Goal: Task Accomplishment & Management: Complete application form

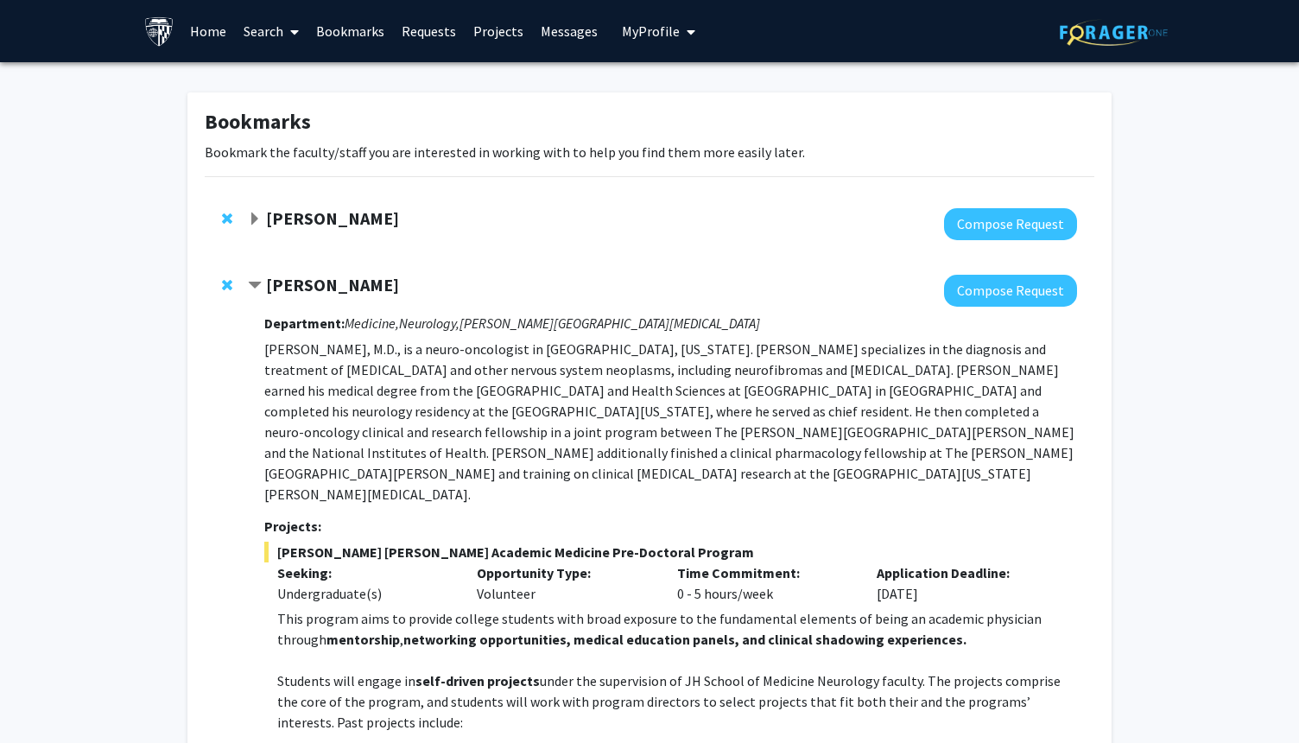
scroll to position [1468, 0]
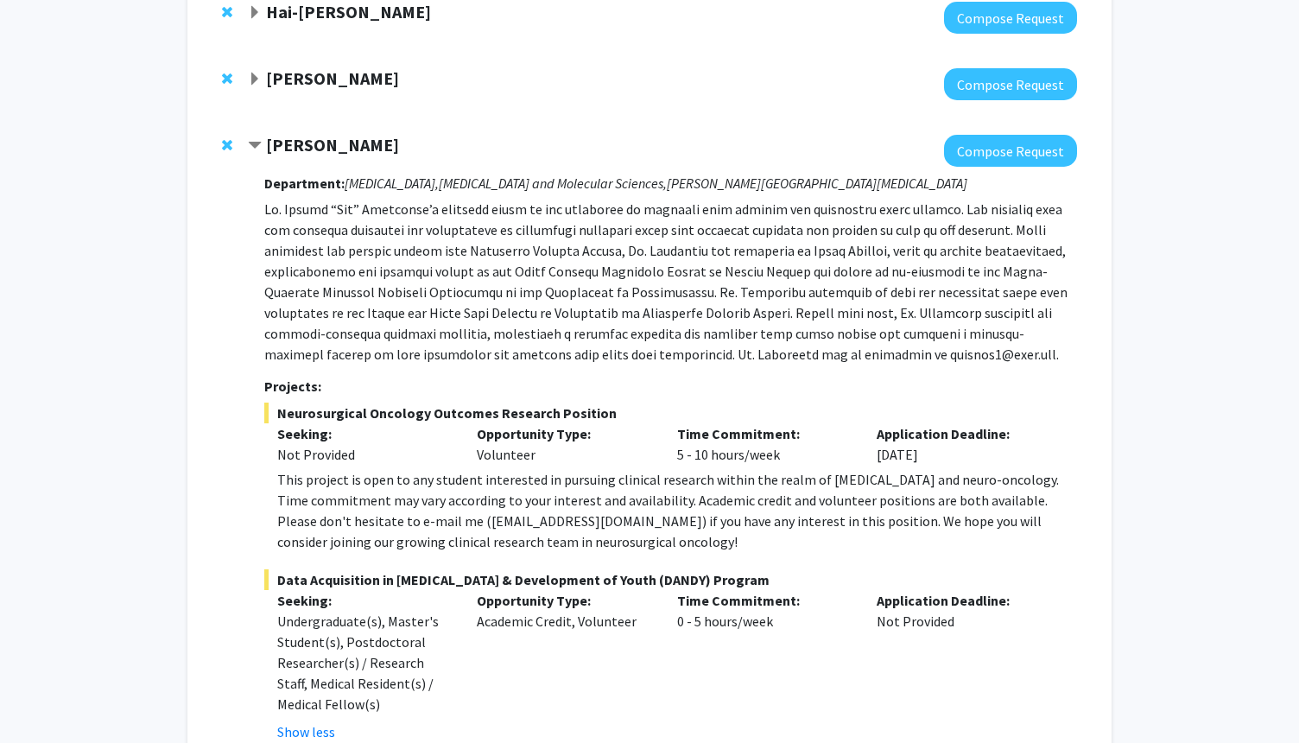
click at [499, 135] on div at bounding box center [662, 151] width 829 height 32
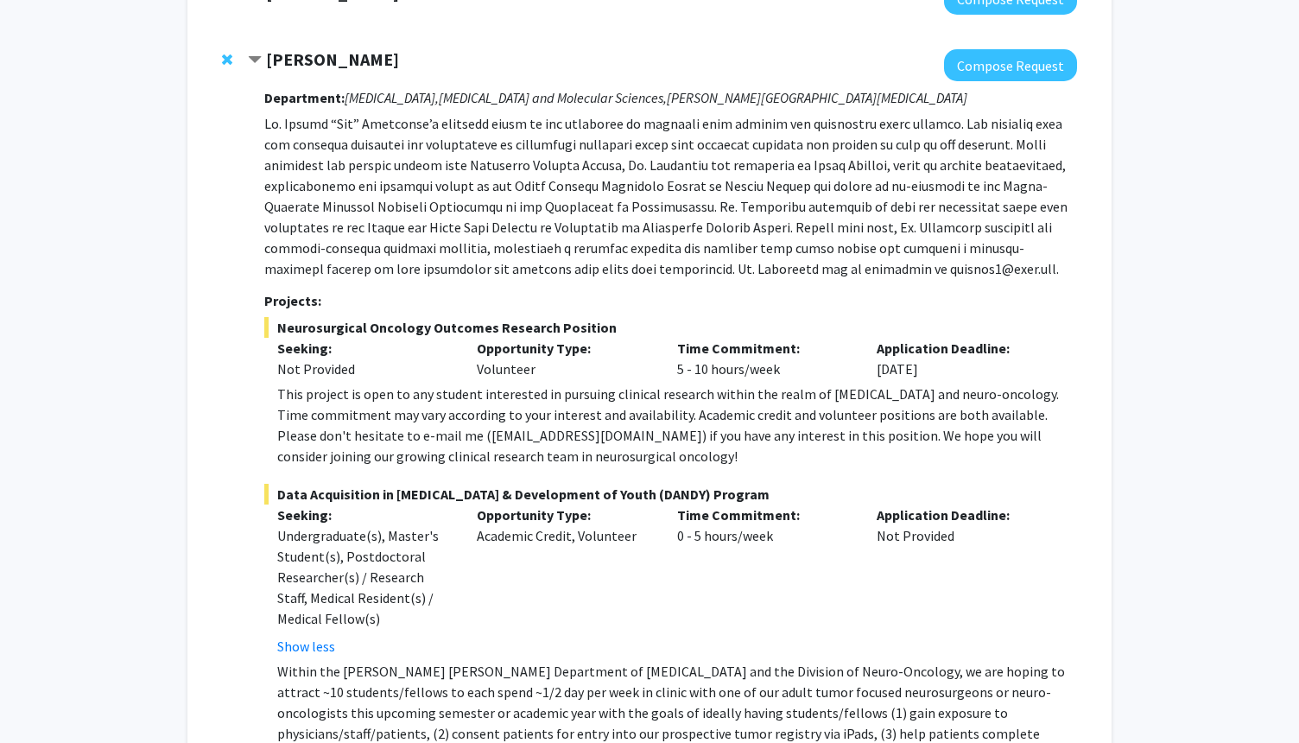
scroll to position [1572, 0]
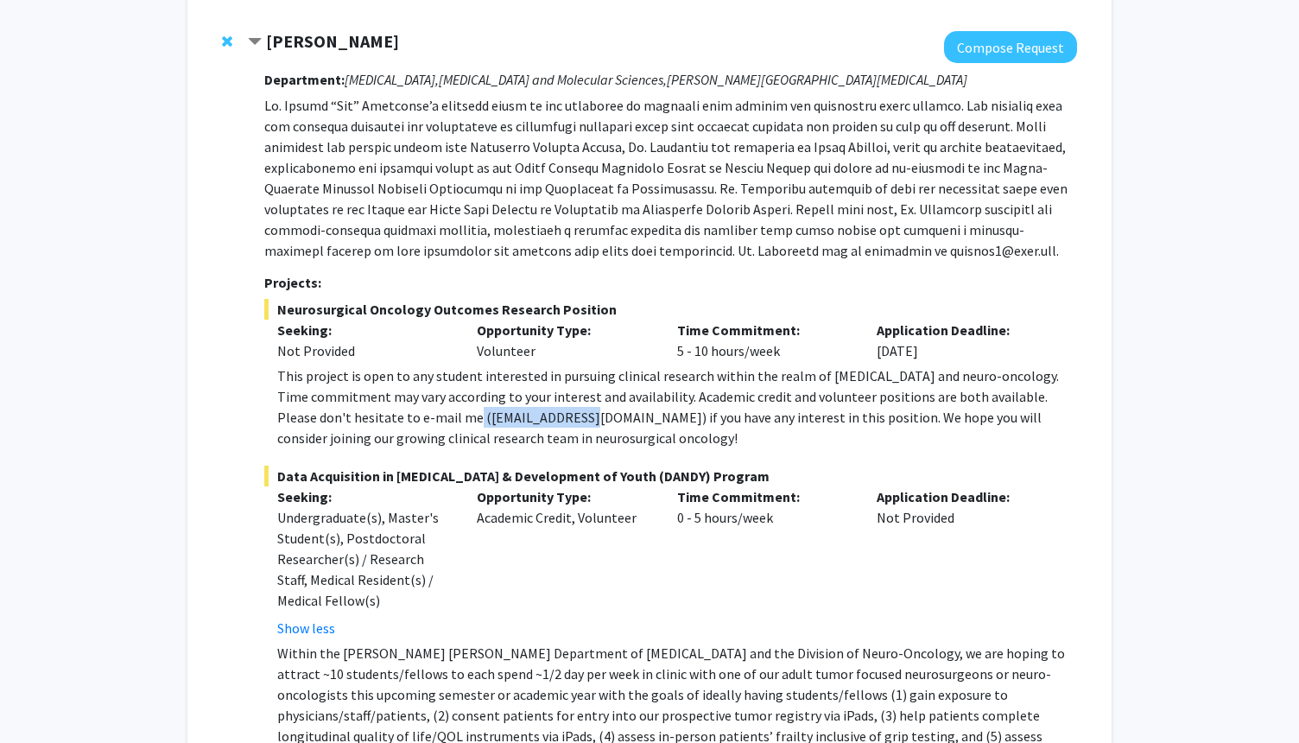
drag, startPoint x: 406, startPoint y: 376, endPoint x: 525, endPoint y: 377, distance: 119.2
click at [526, 378] on div "This project is open to any student interested in pursuing clinical research wi…" at bounding box center [677, 406] width 800 height 83
copy div "[EMAIL_ADDRESS][DOMAIN_NAME]"
click at [992, 31] on button "Compose Request" at bounding box center [1010, 47] width 133 height 32
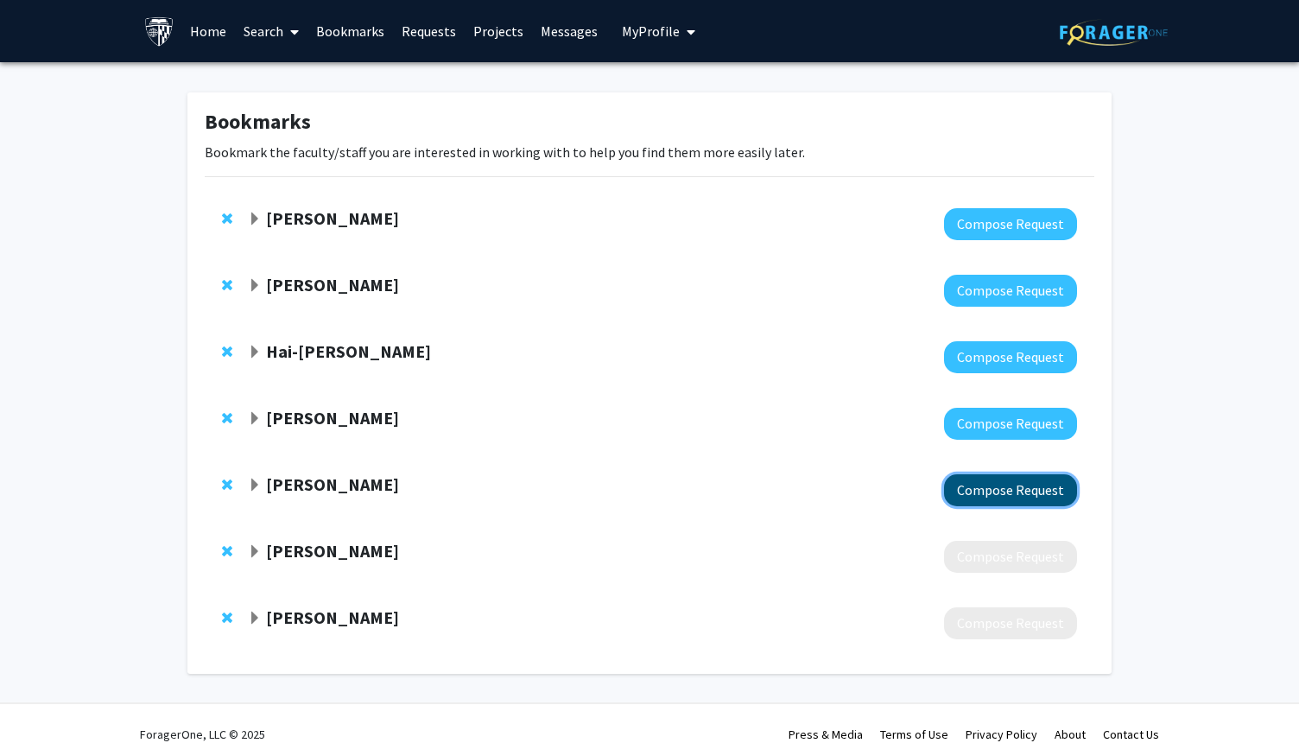
click at [1019, 491] on button "Compose Request" at bounding box center [1010, 490] width 133 height 32
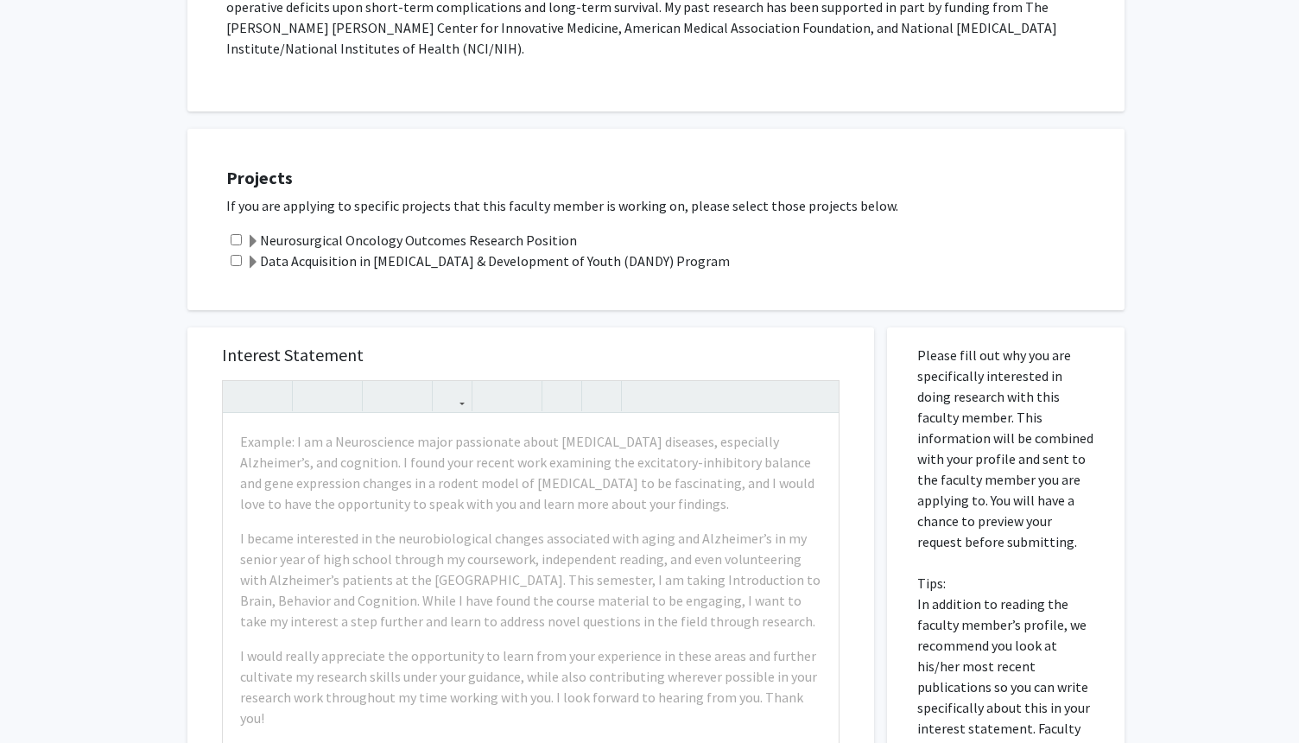
scroll to position [518, 0]
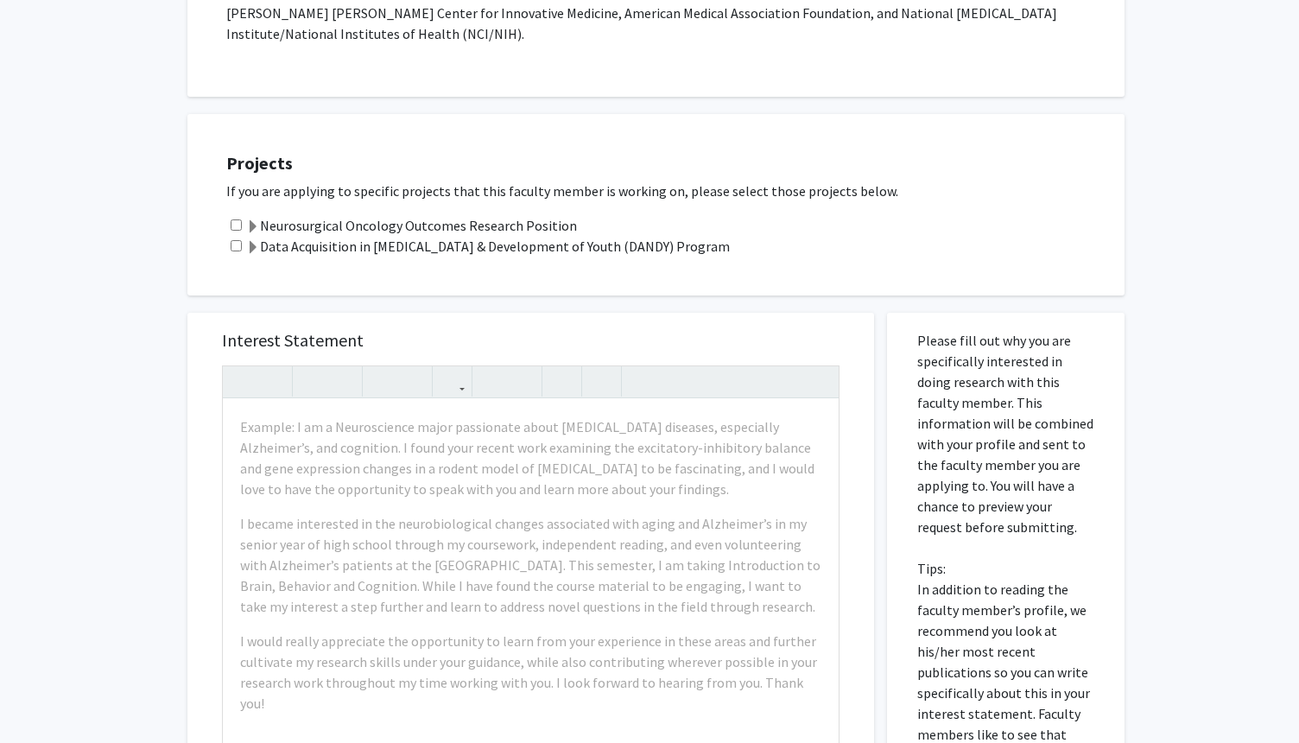
click at [235, 219] on input "checkbox" at bounding box center [236, 224] width 11 height 11
checkbox input "true"
click at [366, 181] on p "If you are applying to specific projects that this faculty member is working on…" at bounding box center [666, 191] width 881 height 21
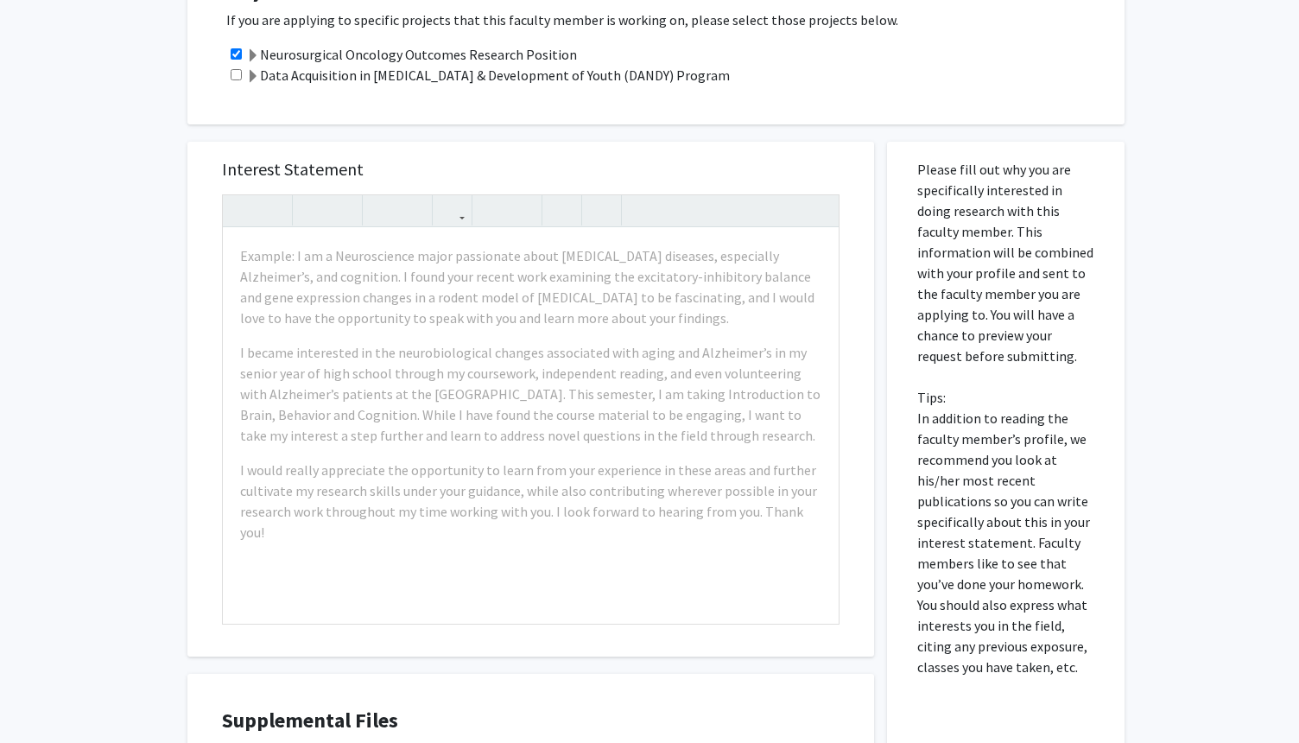
scroll to position [691, 0]
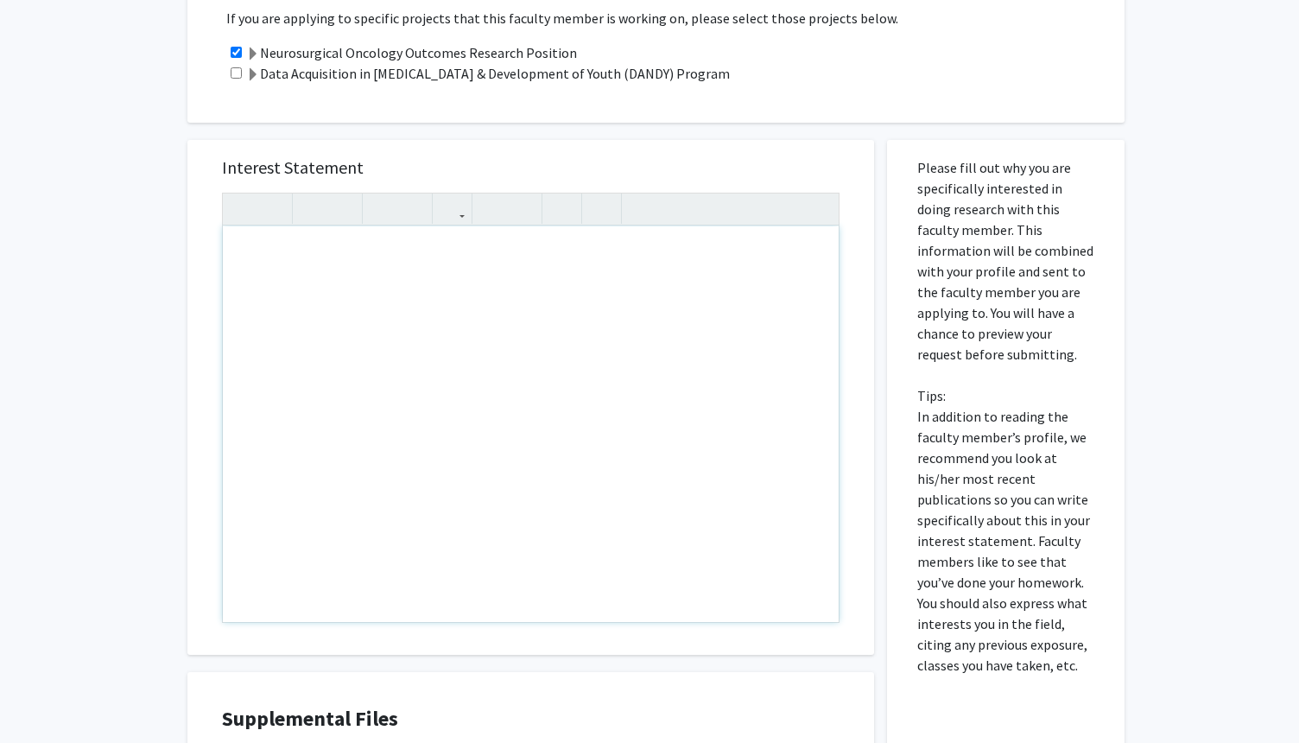
paste div "Note to users with screen readers: Please press Alt+0 or Option+0 to deactivate…"
type textarea "<p>Dear [PERSON_NAME],</p><br><p>My name is [PERSON_NAME], a first-year Neurosc…"
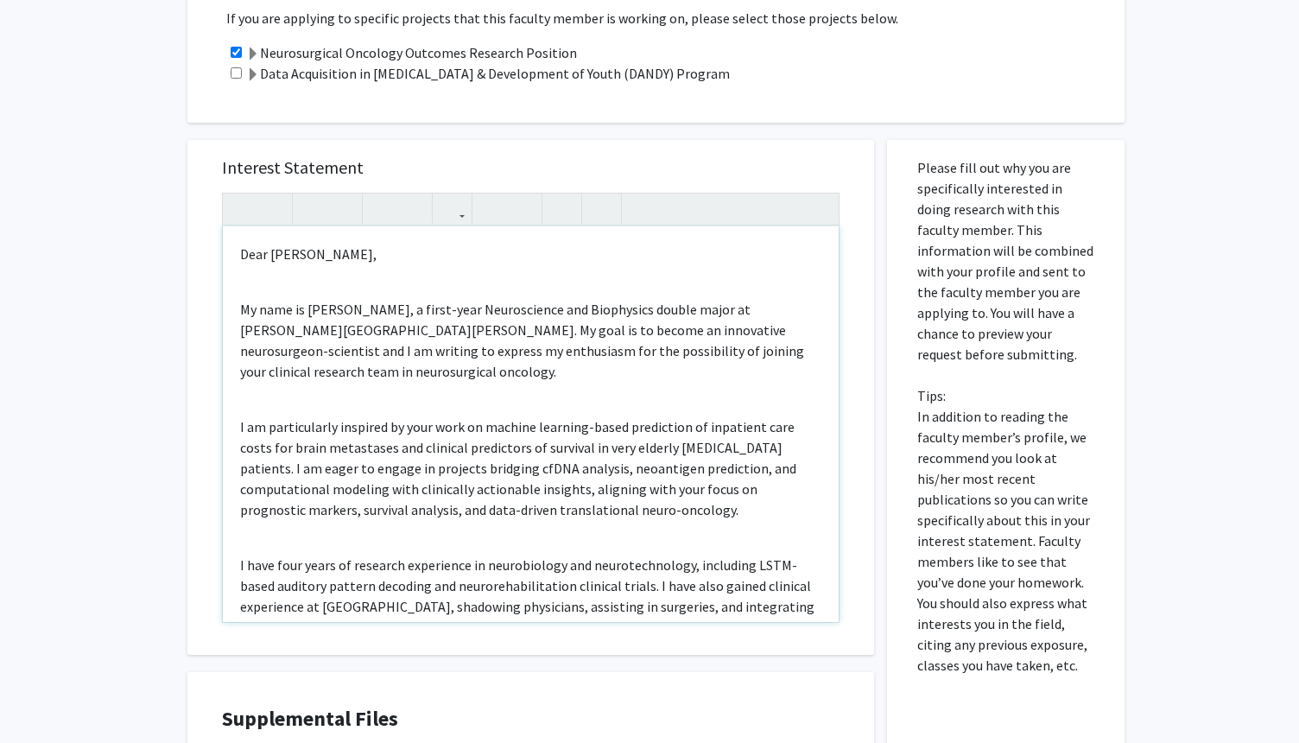
click at [240, 299] on p "My name is [PERSON_NAME], a first-year Neuroscience and Biophysics double major…" at bounding box center [530, 340] width 581 height 83
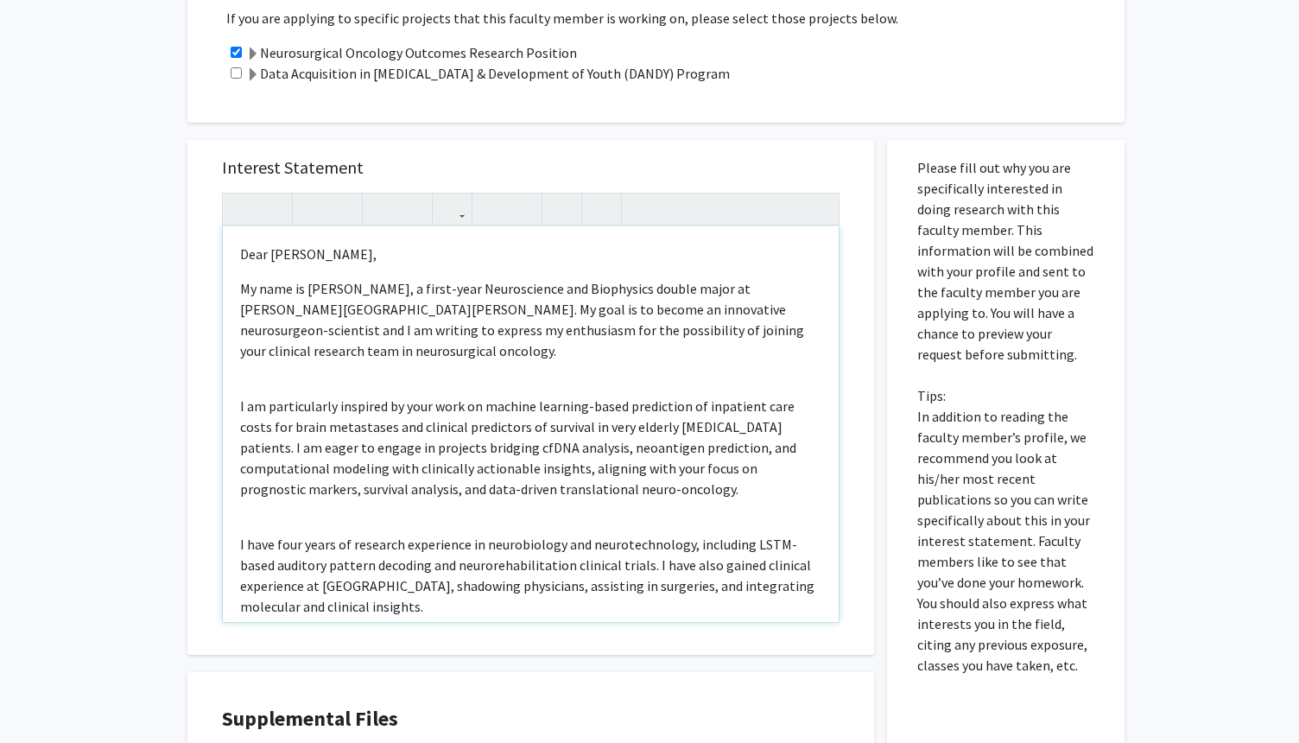
click at [238, 368] on div "Dear [PERSON_NAME], My name is [PERSON_NAME], a first-year Neuroscience and Bio…" at bounding box center [531, 424] width 616 height 396
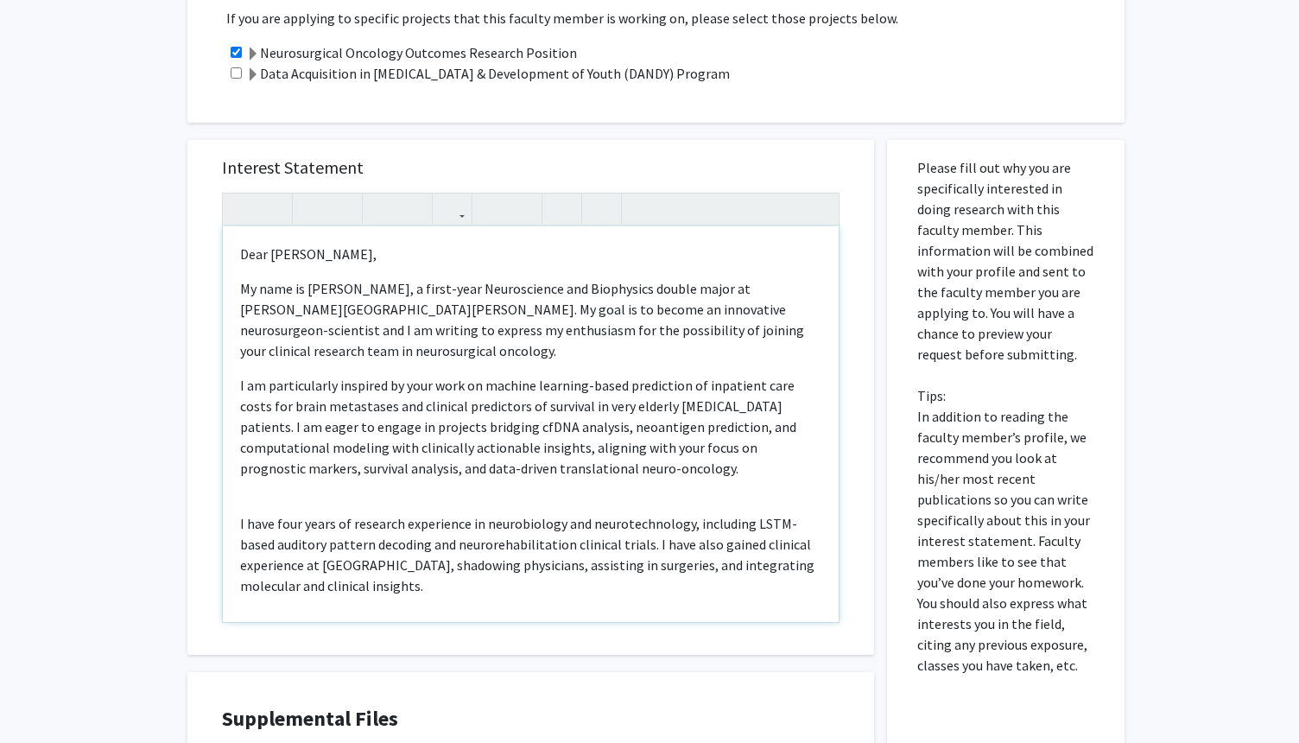
click at [236, 481] on div "Dear [PERSON_NAME], My name is [PERSON_NAME], a first-year Neuroscience and Bio…" at bounding box center [531, 424] width 616 height 396
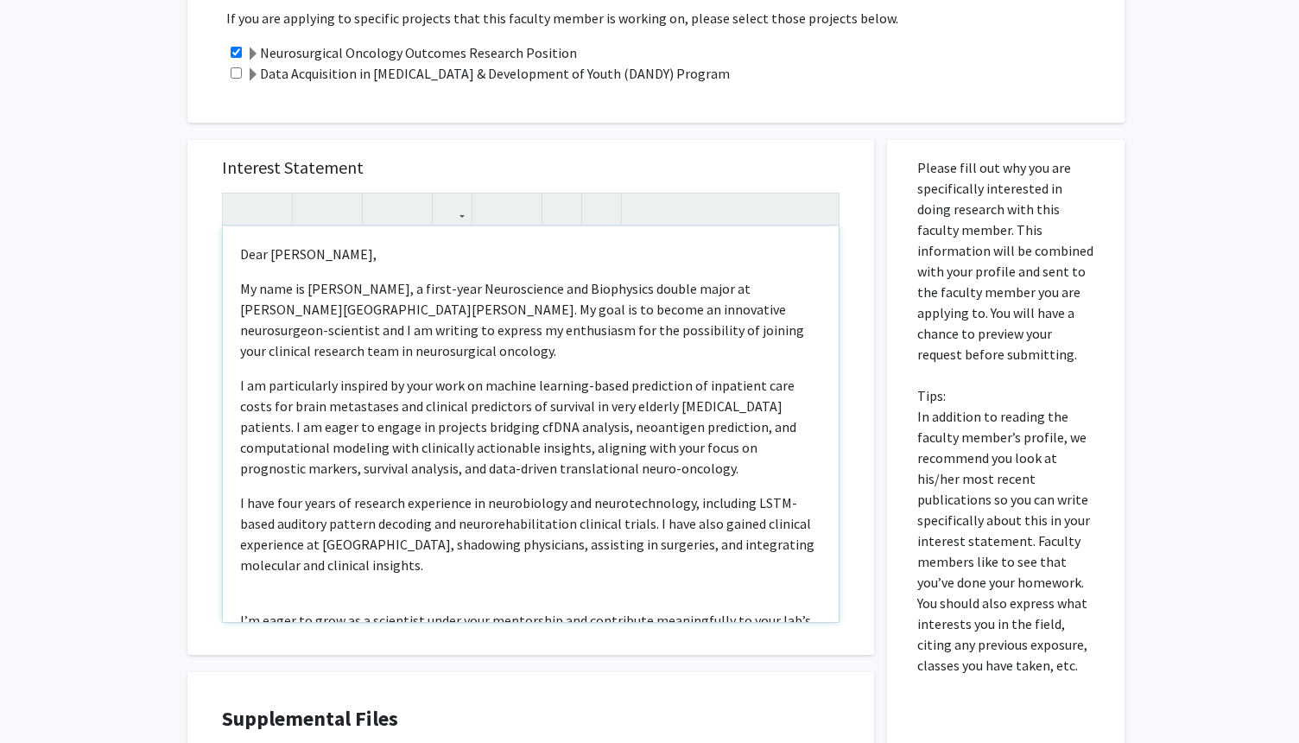
click at [237, 577] on div "Dear [PERSON_NAME], My name is [PERSON_NAME], a first-year Neuroscience and Bio…" at bounding box center [531, 424] width 616 height 396
click at [402, 526] on p "I have four years of research experience in neurobiology and neurotechnology, i…" at bounding box center [530, 533] width 581 height 83
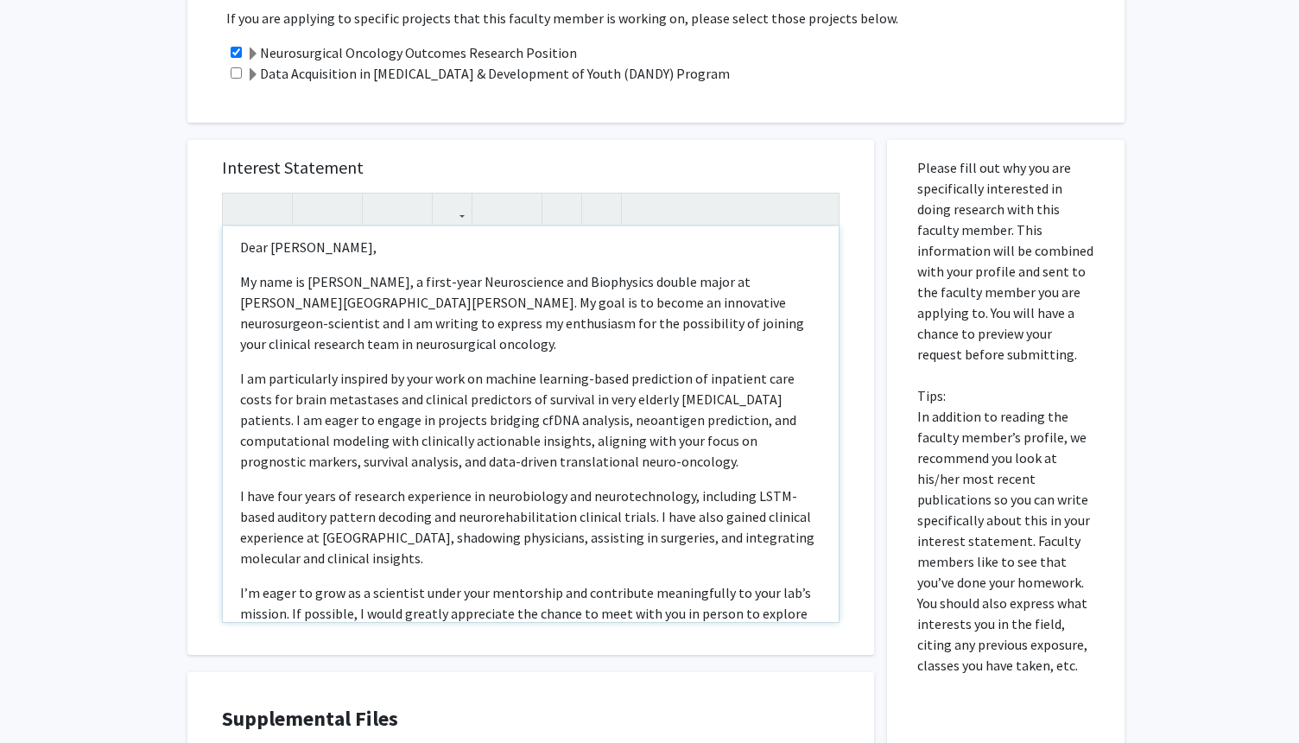
scroll to position [217, 0]
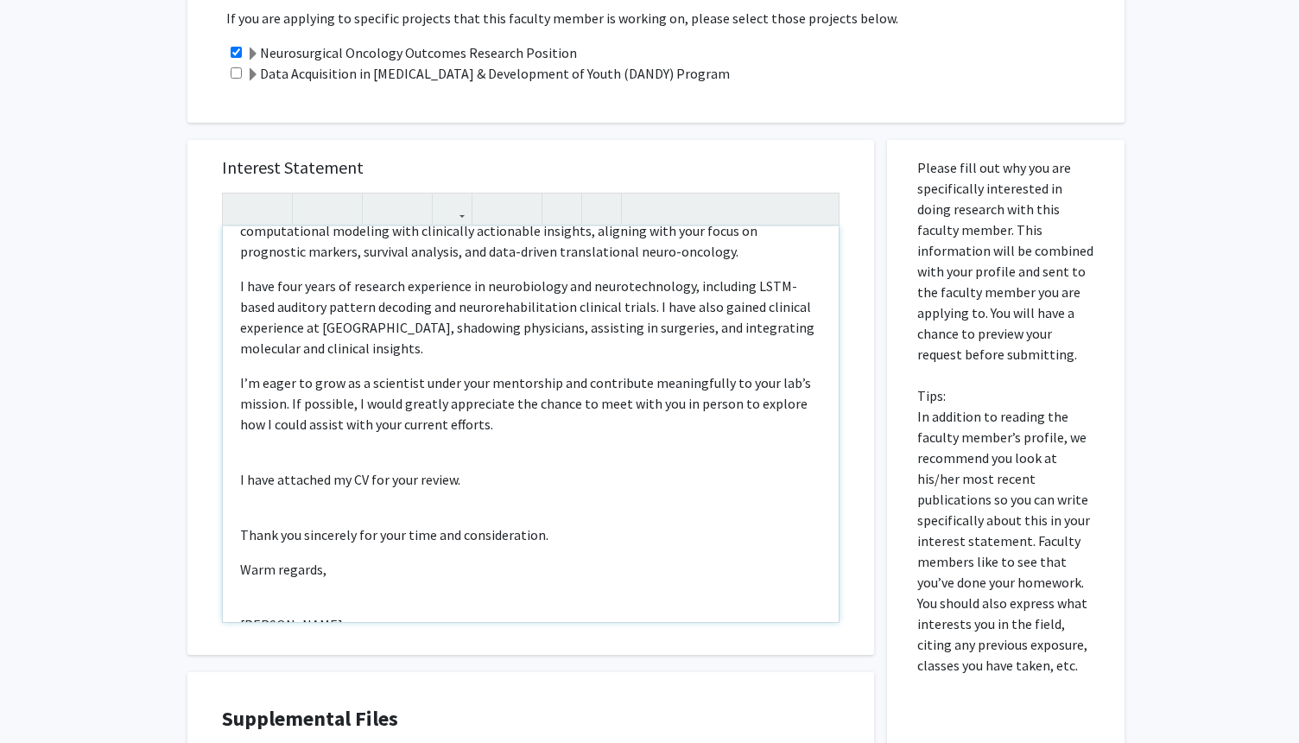
click at [240, 524] on p "Thank you sincerely for your time and consideration." at bounding box center [530, 534] width 581 height 21
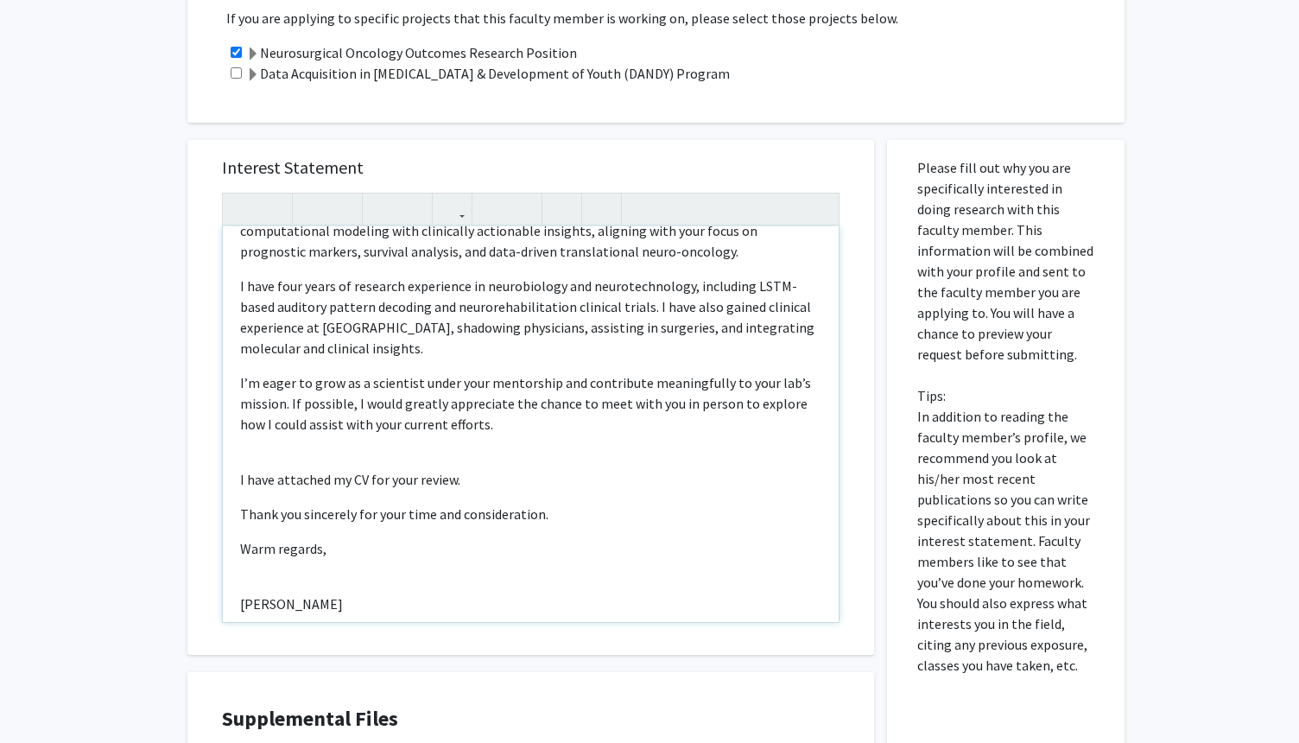
click at [243, 594] on p "[PERSON_NAME]" at bounding box center [530, 604] width 581 height 21
click at [240, 469] on p "I have attached my CV for your review." at bounding box center [530, 479] width 581 height 21
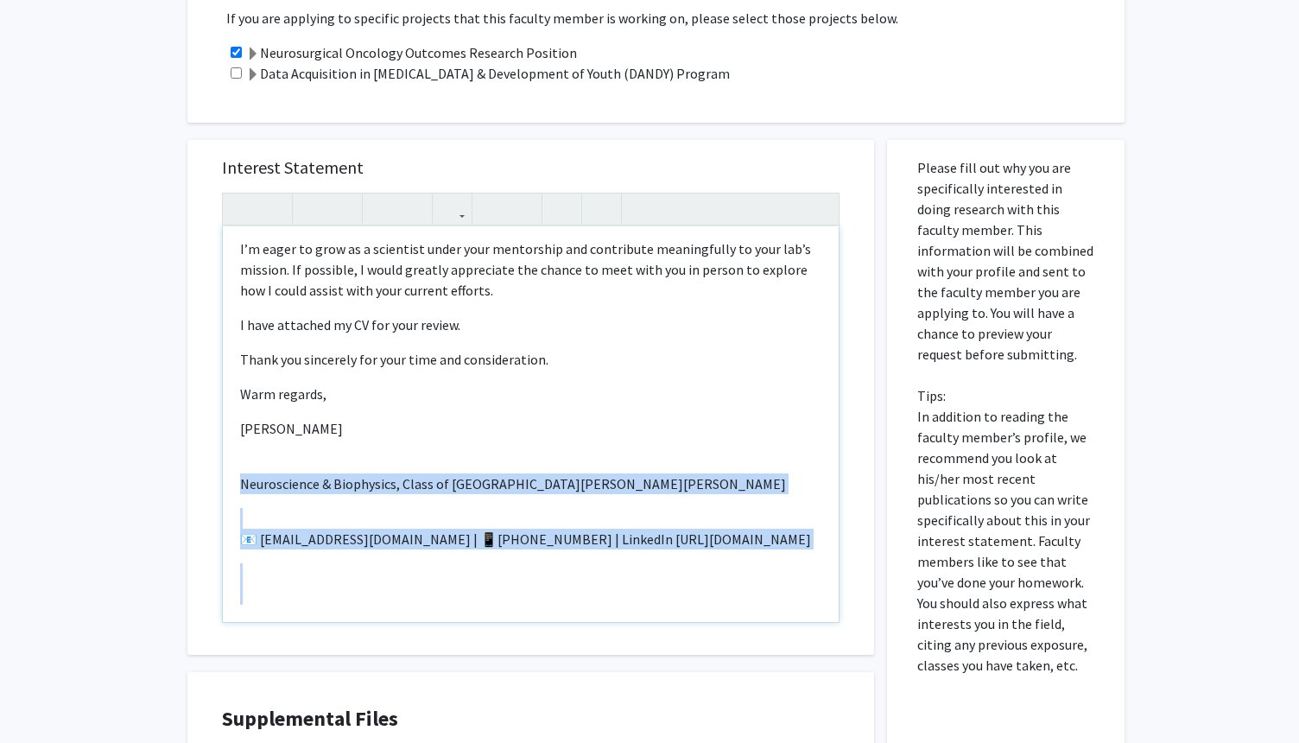
drag, startPoint x: 240, startPoint y: 569, endPoint x: 345, endPoint y: 638, distance: 125.3
click at [345, 638] on div "Interest Statement Dear [PERSON_NAME], My name is [PERSON_NAME], a first-year N…" at bounding box center [531, 528] width 713 height 810
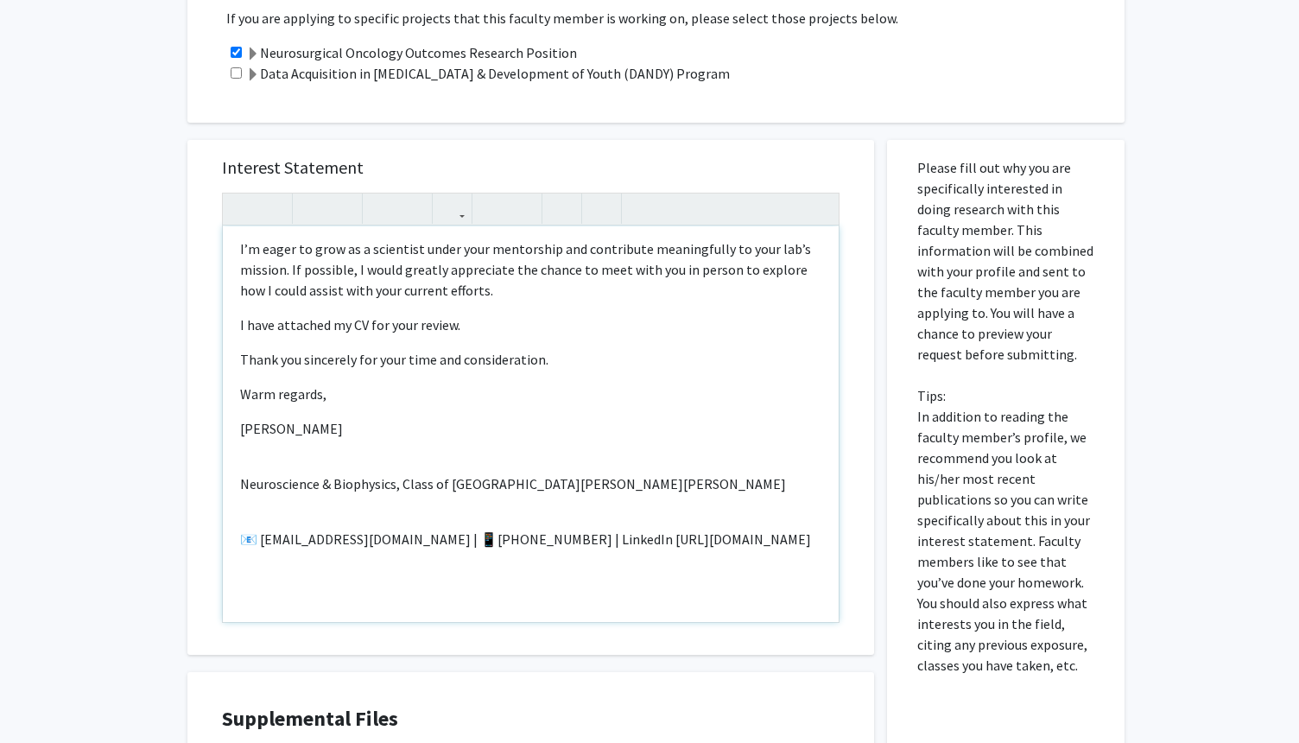
scroll to position [254, 0]
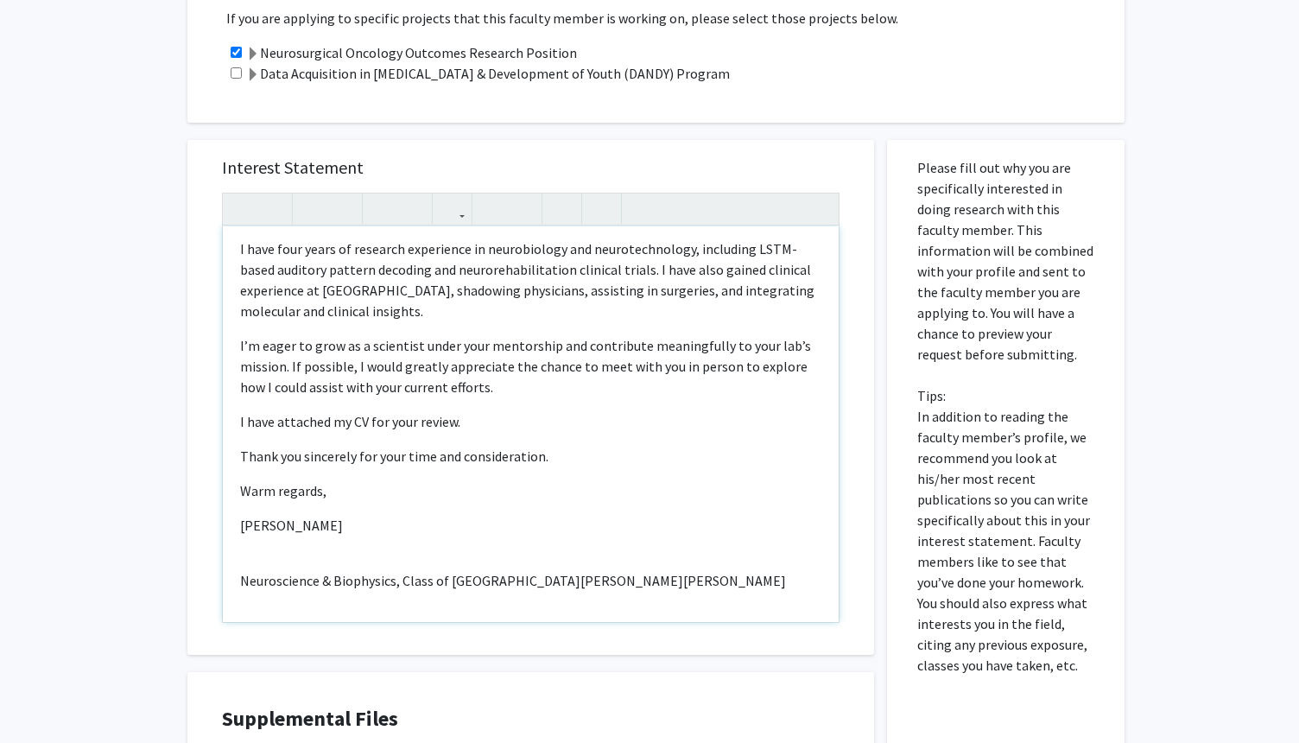
type textarea "<p>Dear [PERSON_NAME],</p><p>My name is [PERSON_NAME], a first-year Neuroscienc…"
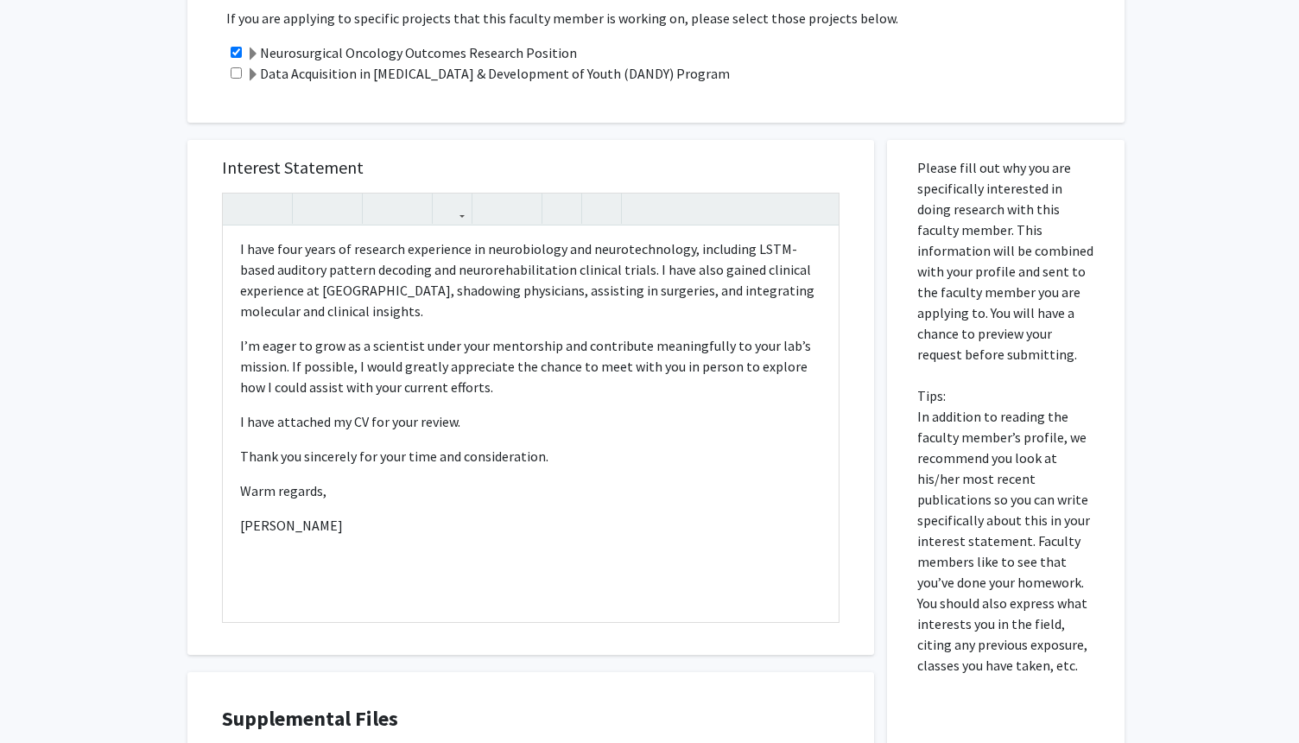
click at [494, 589] on div "Interest Statement Dear [PERSON_NAME], My name is [PERSON_NAME], a first-year N…" at bounding box center [531, 397] width 652 height 515
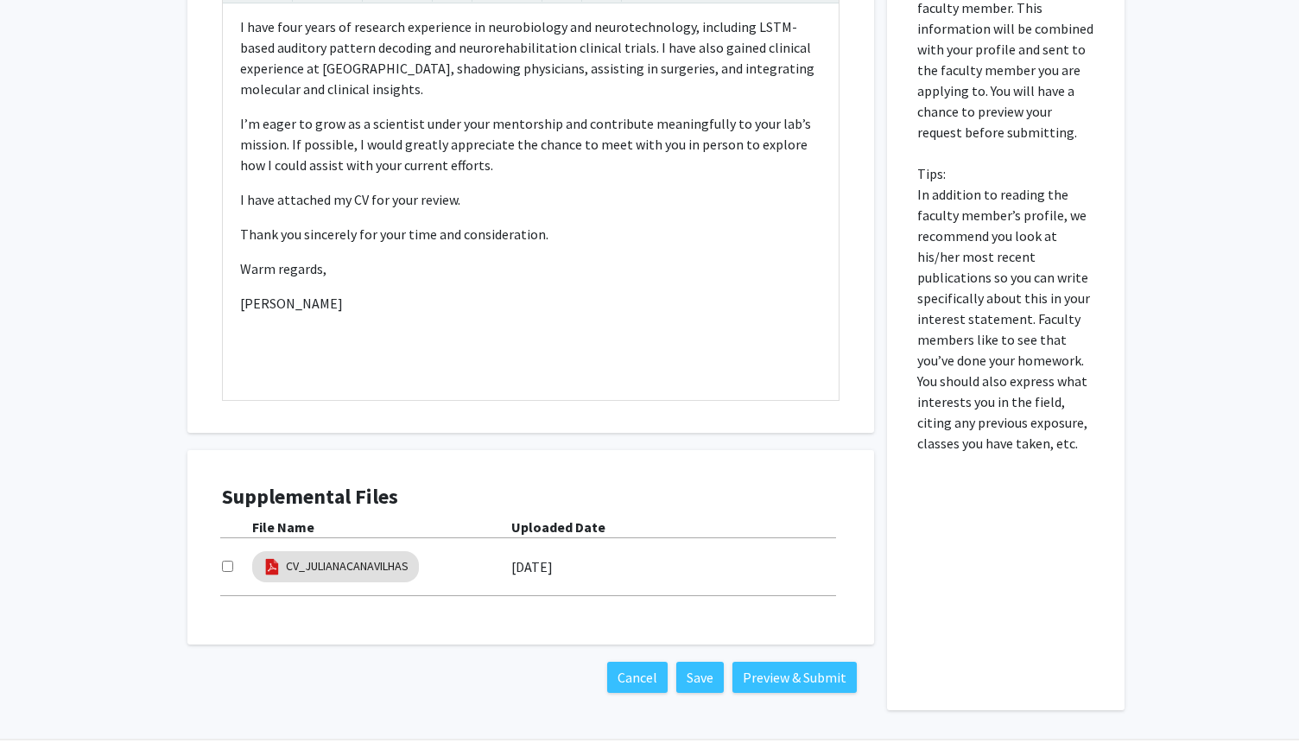
scroll to position [930, 0]
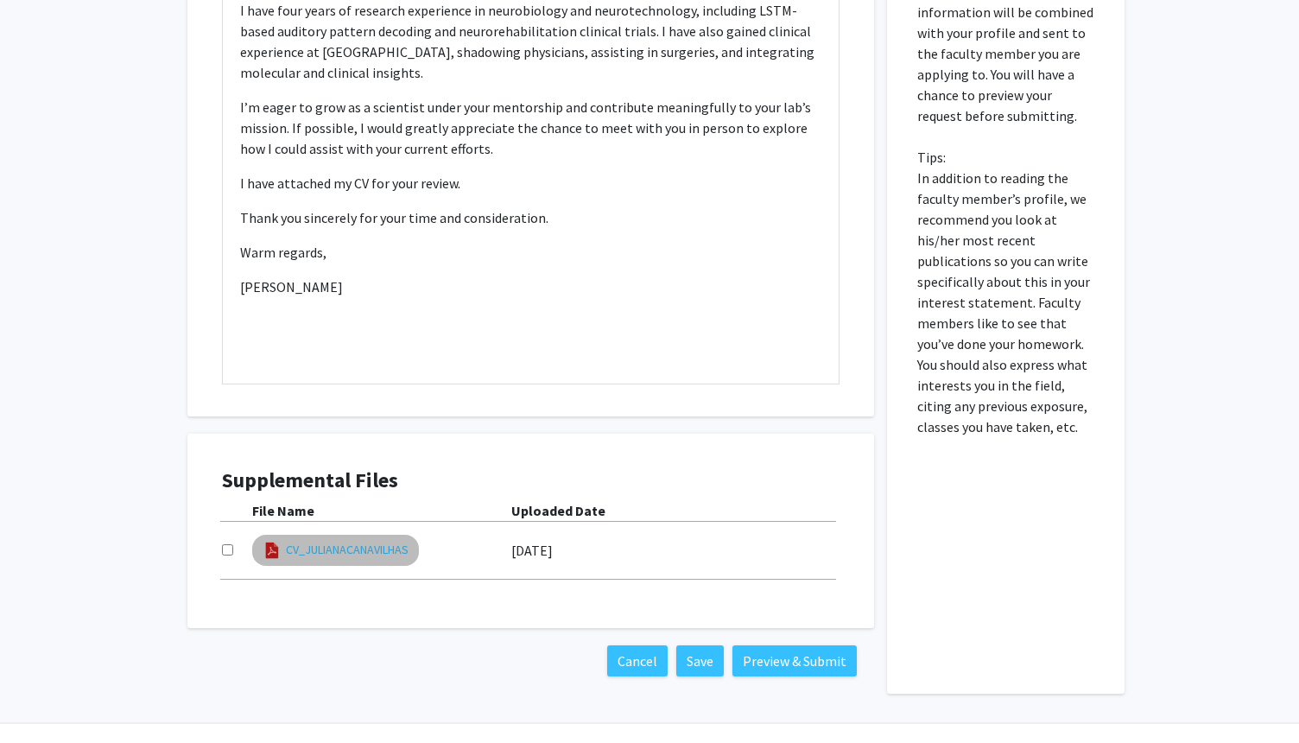
click at [368, 541] on link "CV_JULIANACANAVILHAS" at bounding box center [347, 550] width 123 height 18
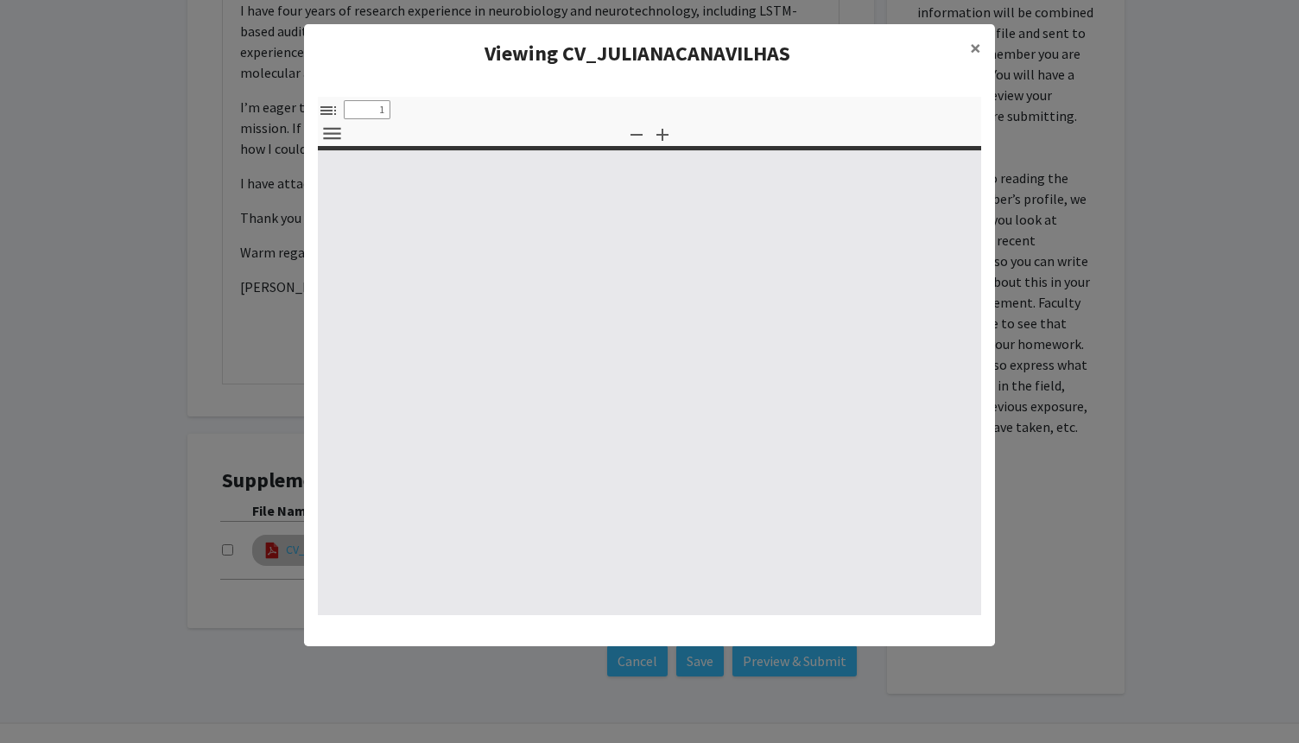
select select "custom"
type input "0"
select select "custom"
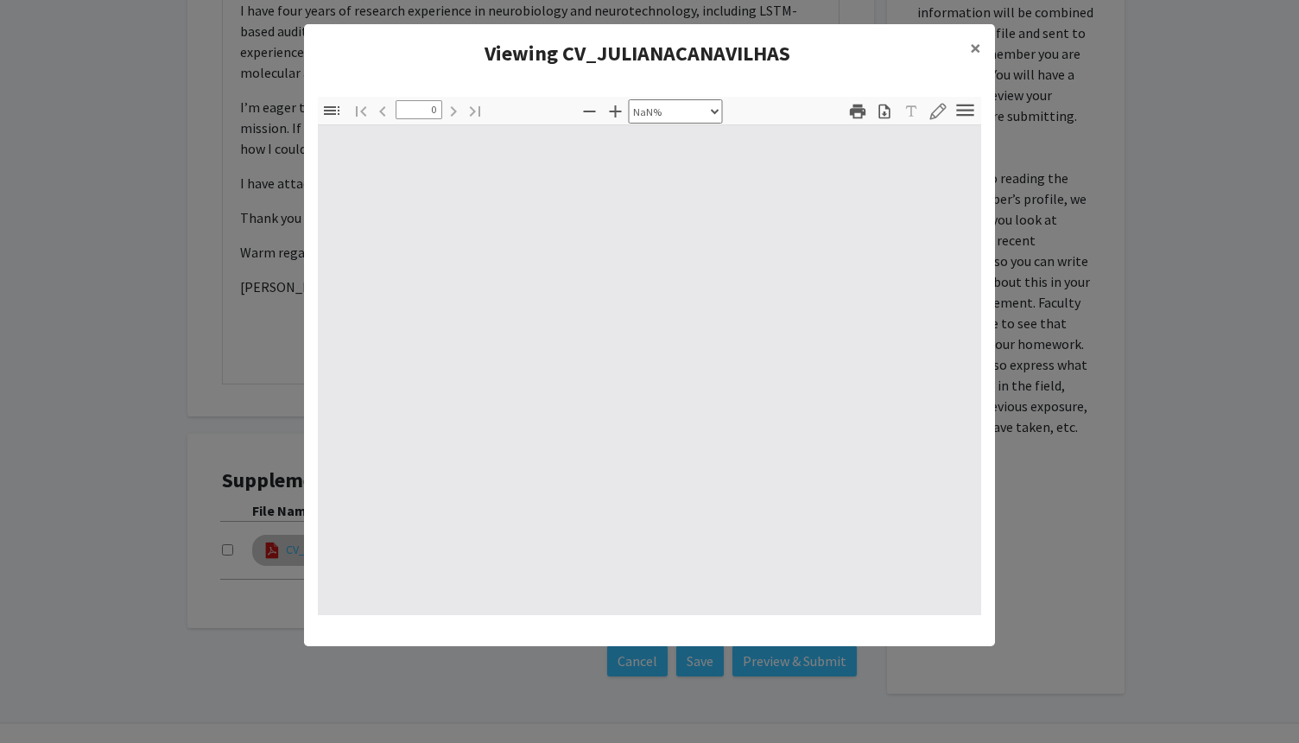
type input "1"
select select "auto"
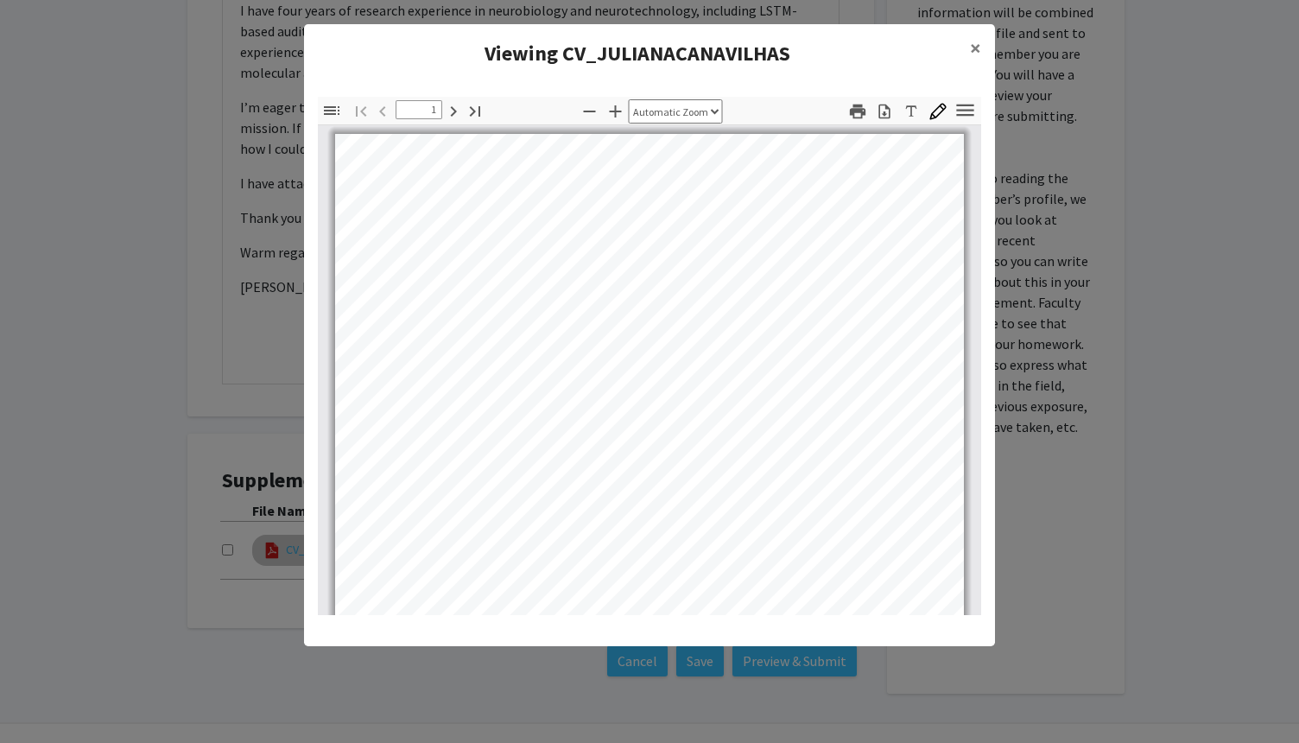
scroll to position [0, 0]
click at [980, 49] on span "×" at bounding box center [975, 48] width 11 height 27
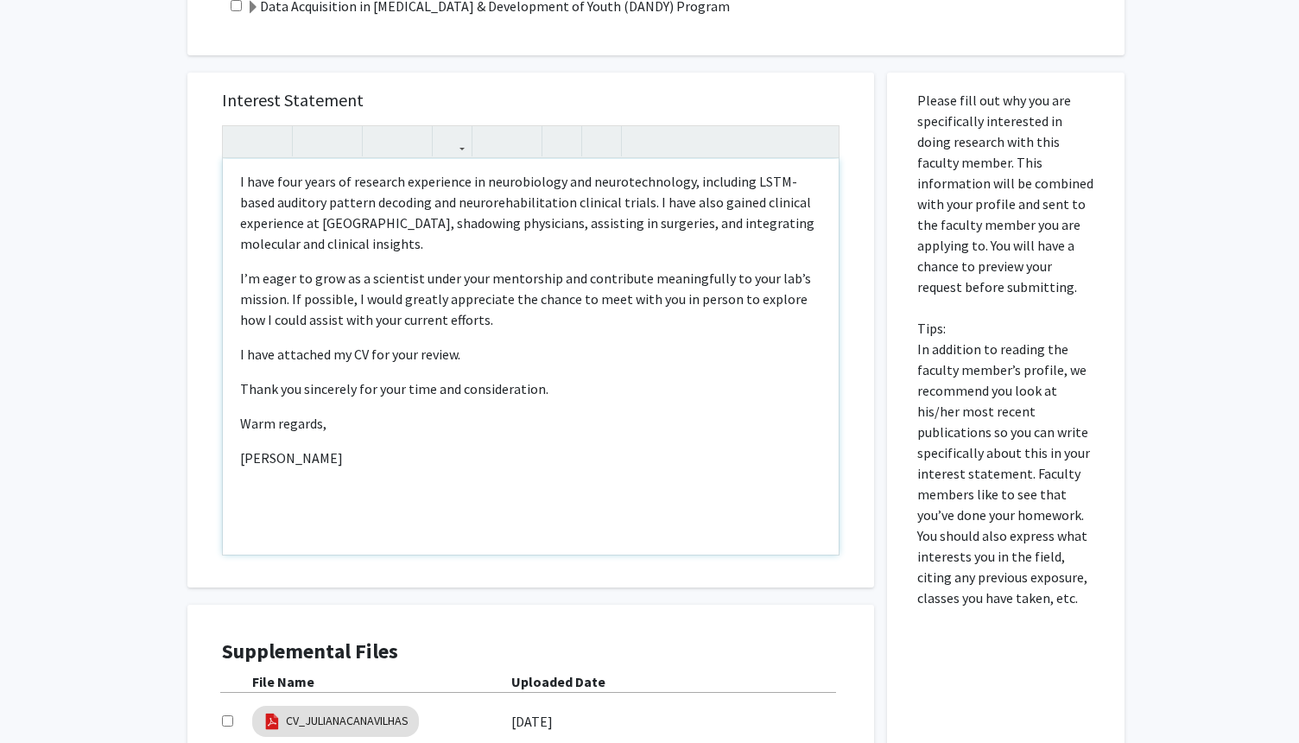
scroll to position [722, 0]
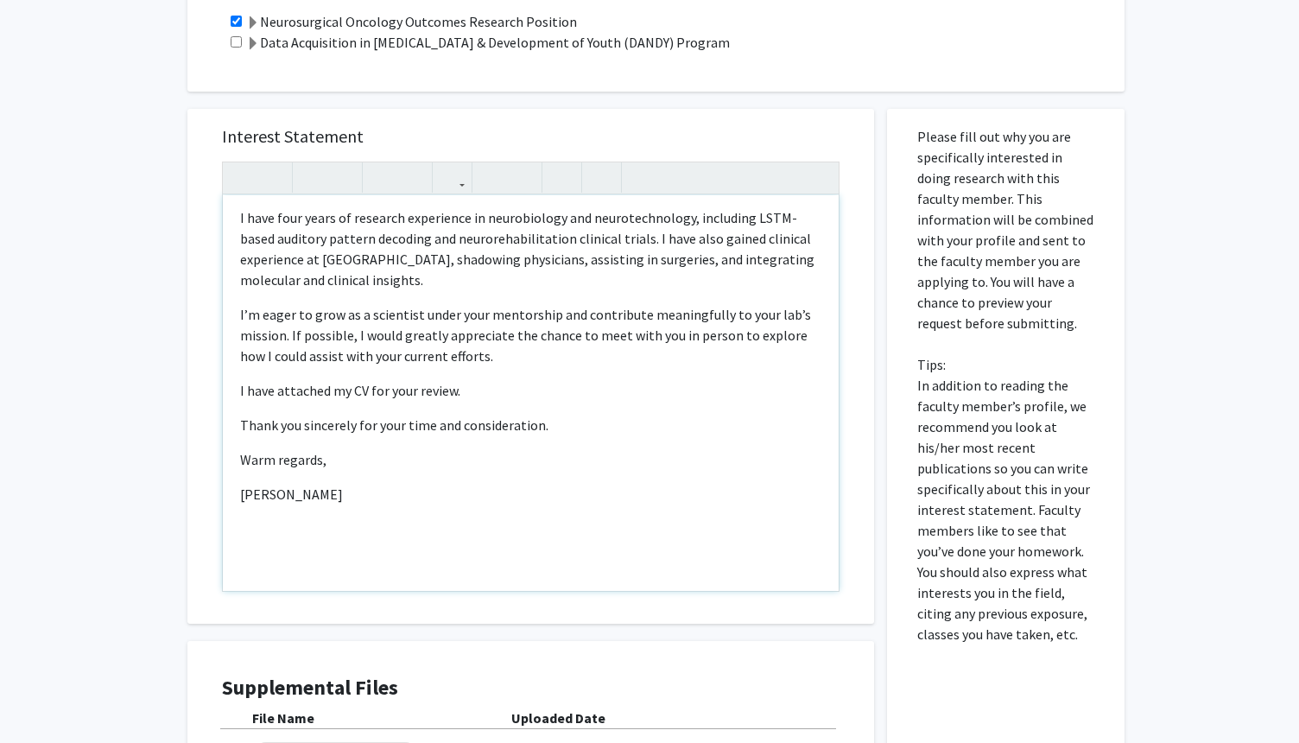
click at [699, 236] on p "I have four years of research experience in neurobiology and neurotechnology, i…" at bounding box center [530, 248] width 581 height 83
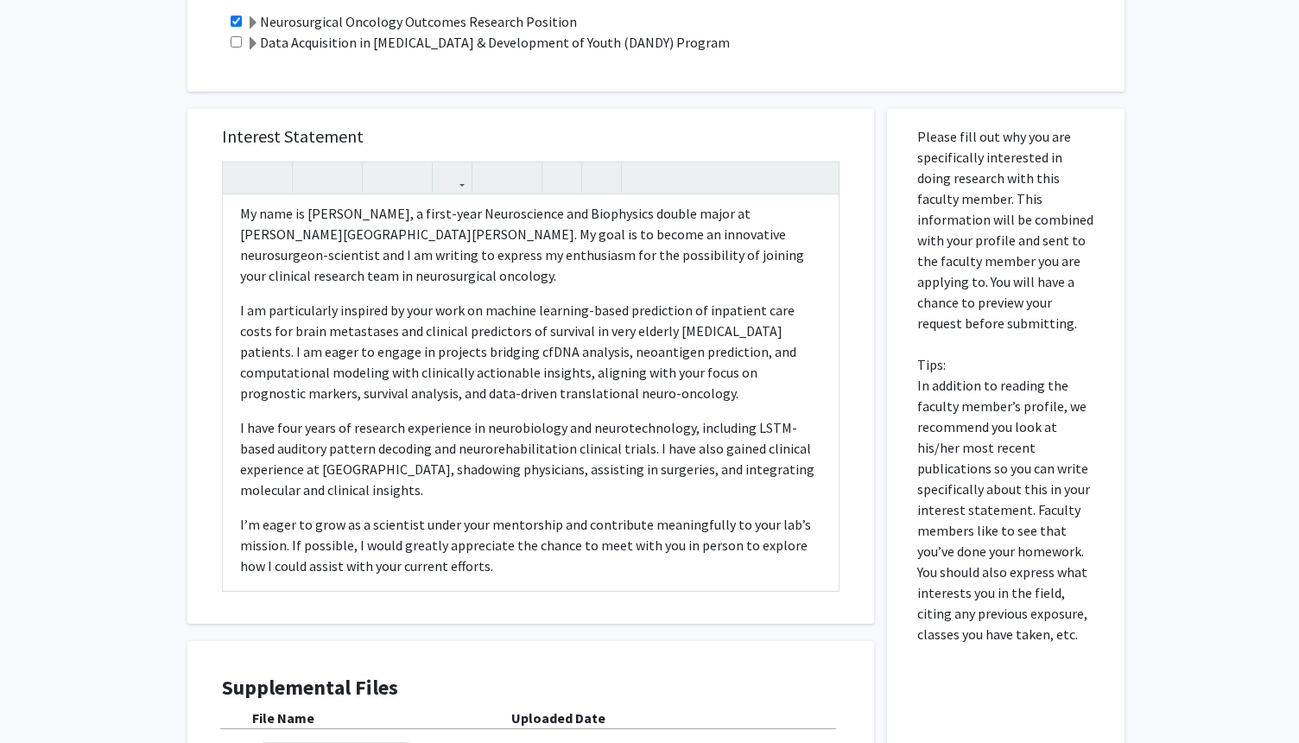
click at [746, 658] on div "Supplemental Files File Name Uploaded Date CV_JULIANACANAVILHAS [DATE]" at bounding box center [531, 738] width 652 height 160
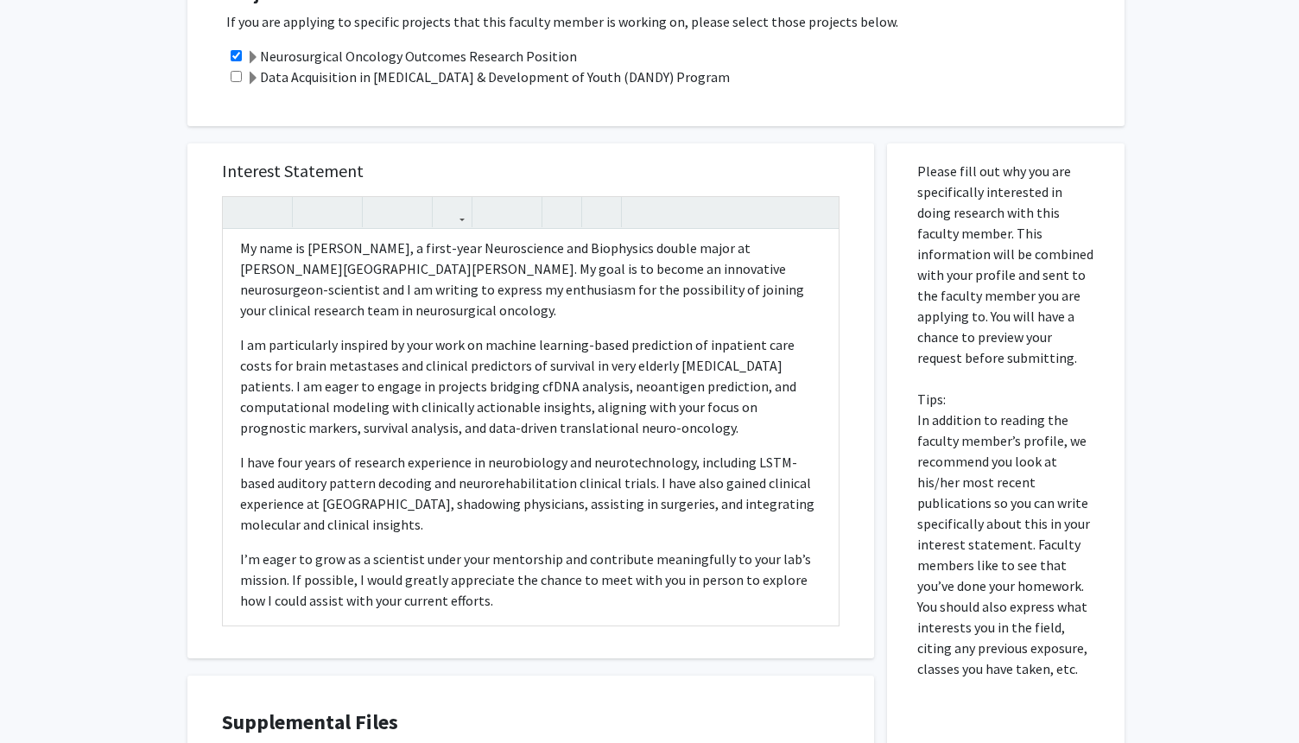
scroll to position [653, 0]
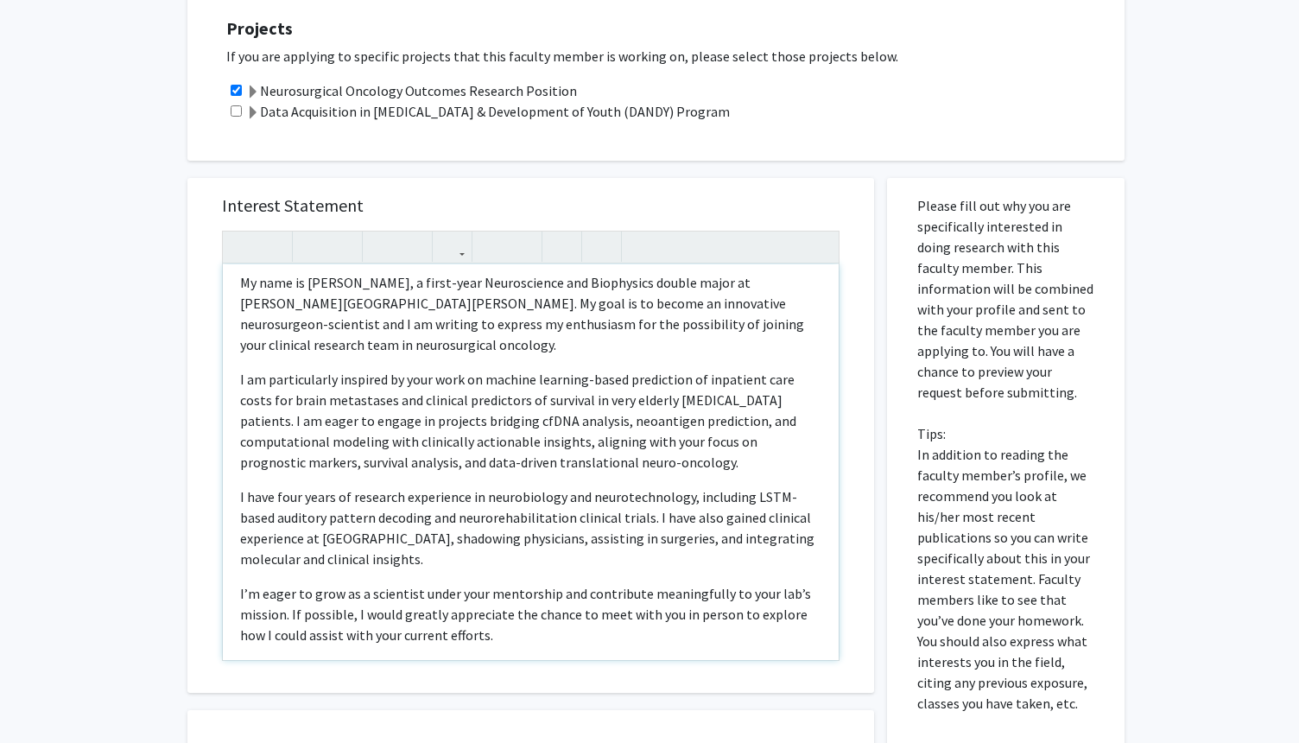
click at [604, 285] on p "My name is [PERSON_NAME], a first-year Neuroscience and Biophysics double major…" at bounding box center [530, 313] width 581 height 83
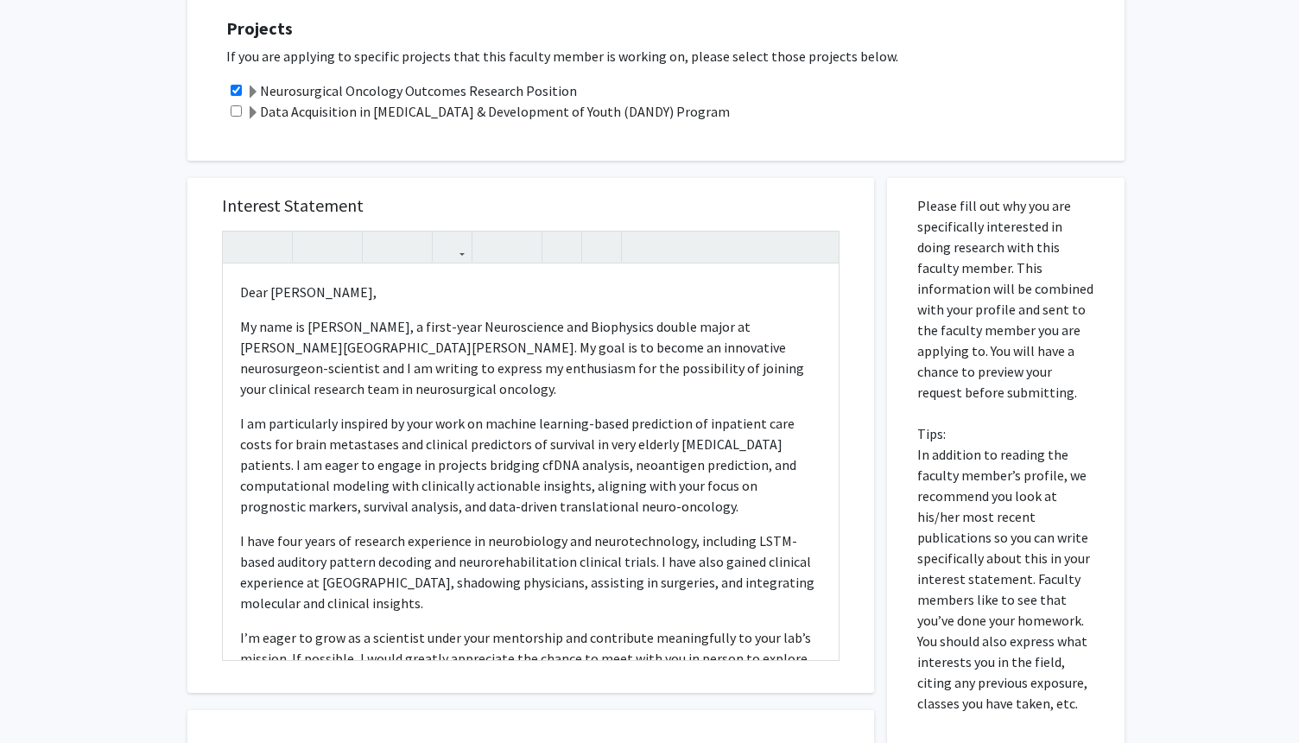
click at [750, 46] on p "If you are applying to specific projects that this faculty member is working on…" at bounding box center [666, 56] width 881 height 21
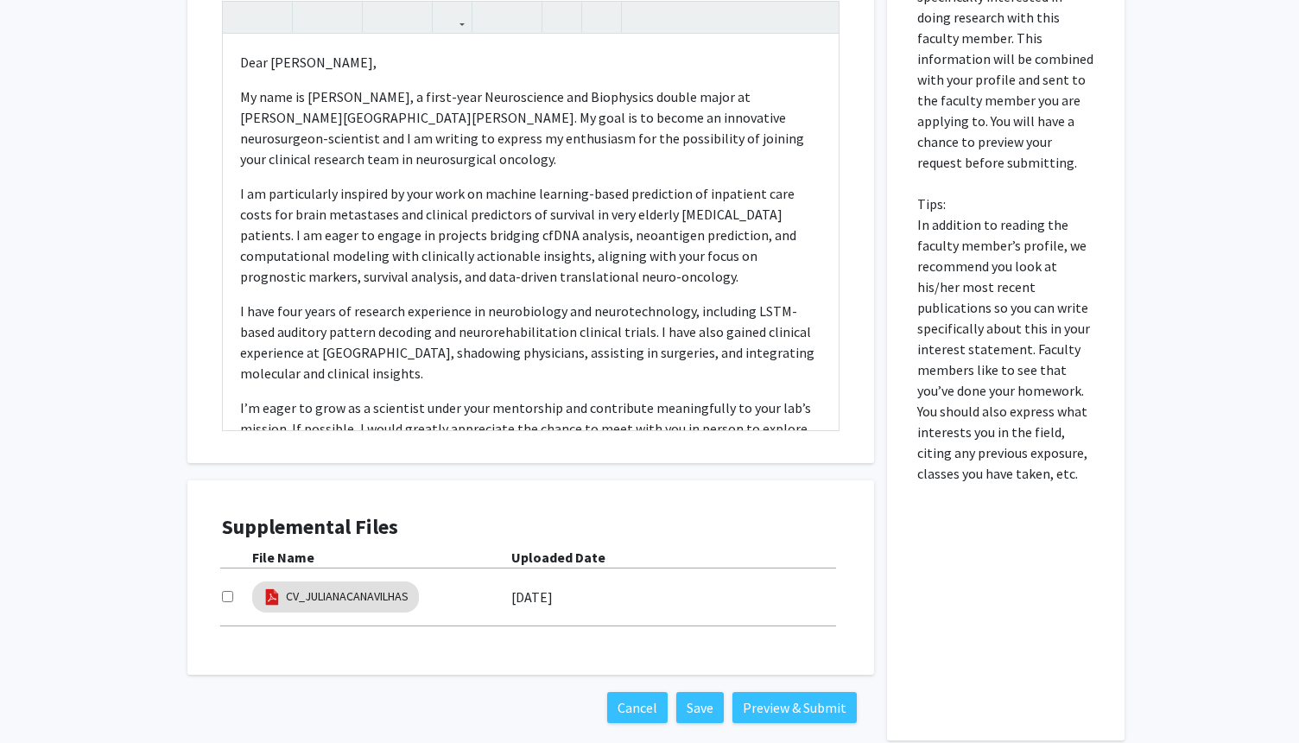
scroll to position [930, 0]
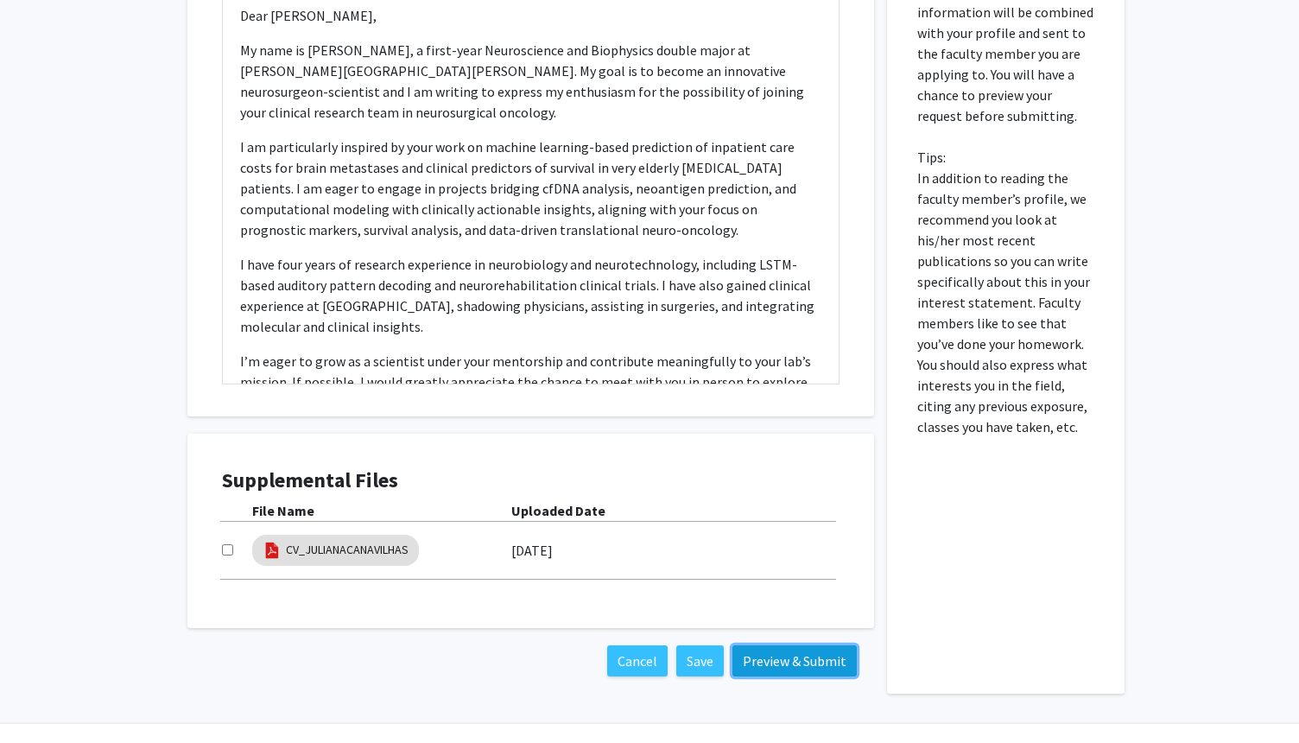
click at [765, 645] on button "Preview & Submit" at bounding box center [795, 660] width 124 height 31
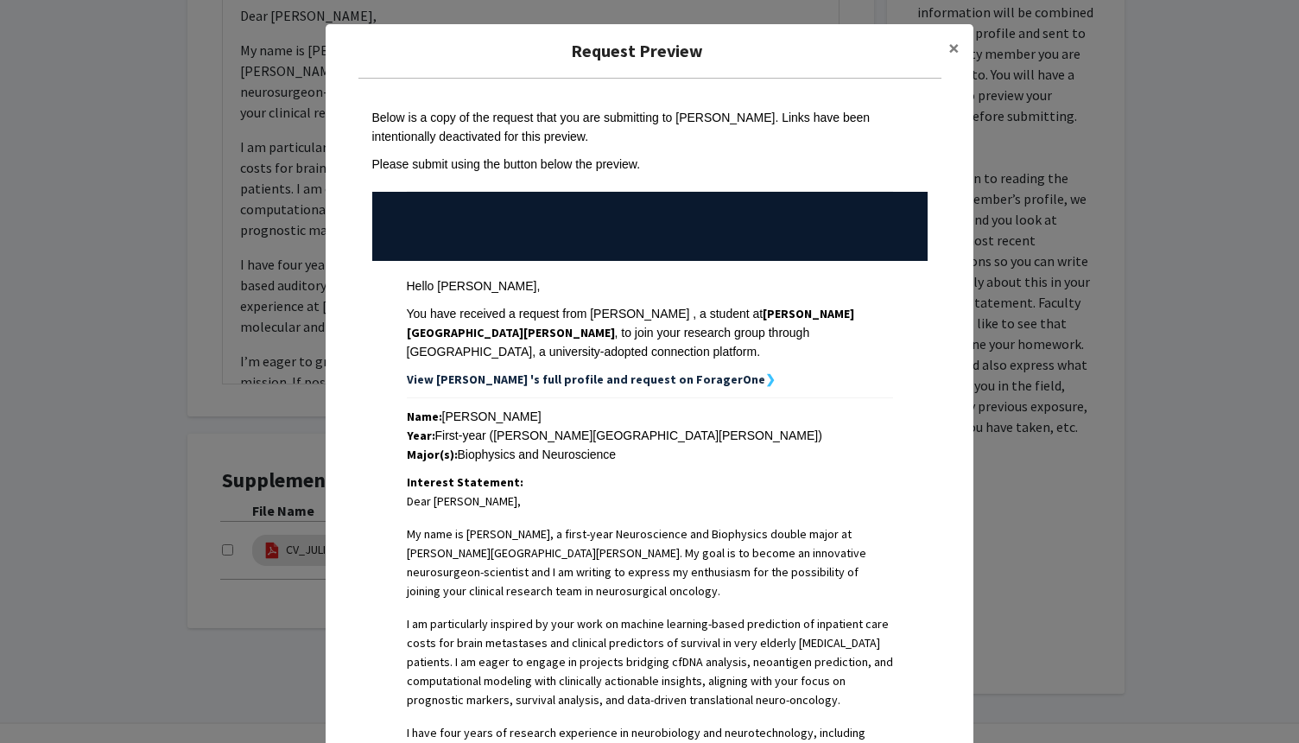
click at [774, 443] on div "Year: First-year ([PERSON_NAME][GEOGRAPHIC_DATA][PERSON_NAME])" at bounding box center [650, 435] width 486 height 19
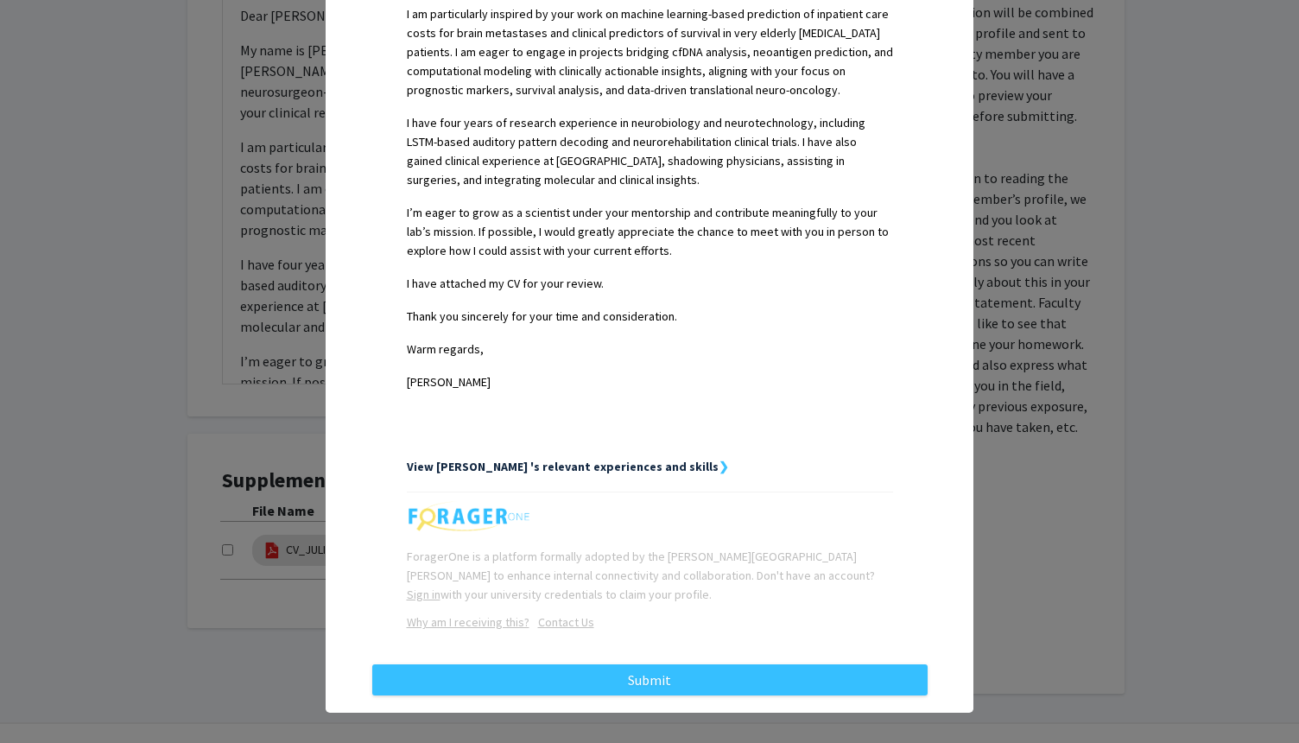
scroll to position [626, 0]
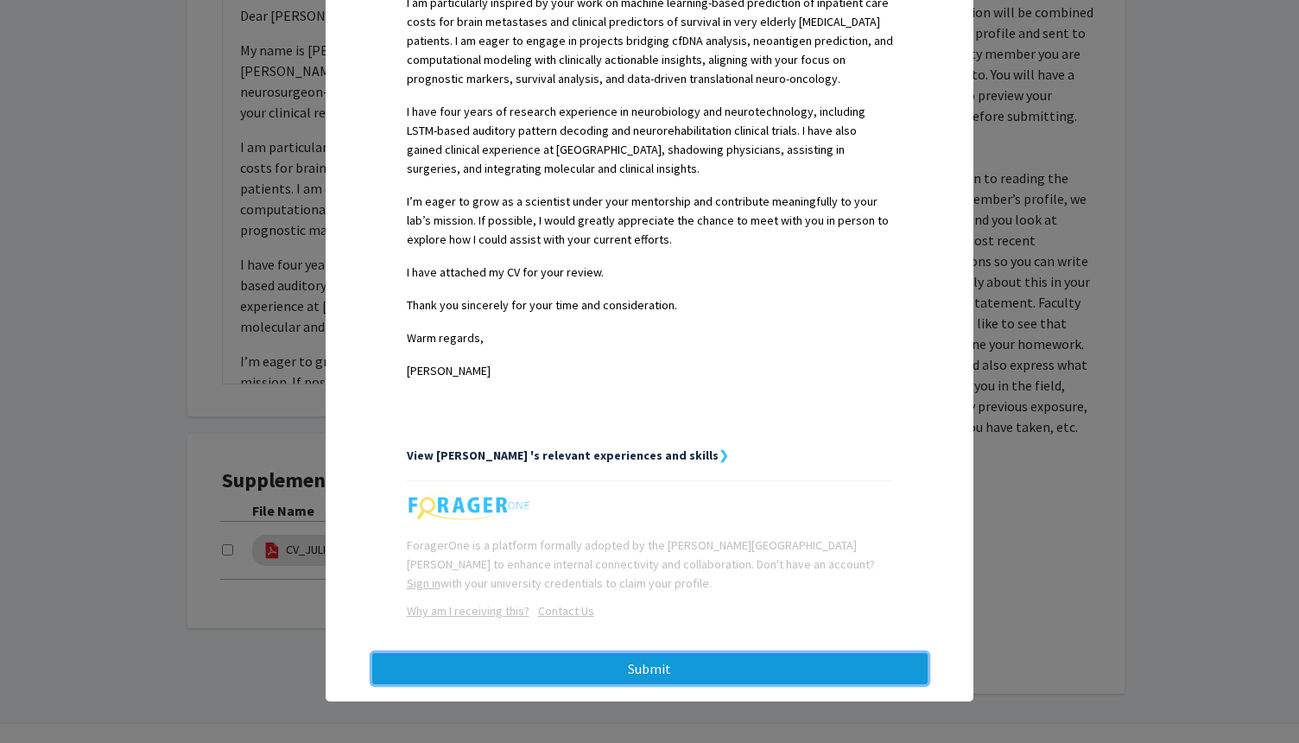
click at [685, 662] on button "Submit" at bounding box center [650, 668] width 556 height 31
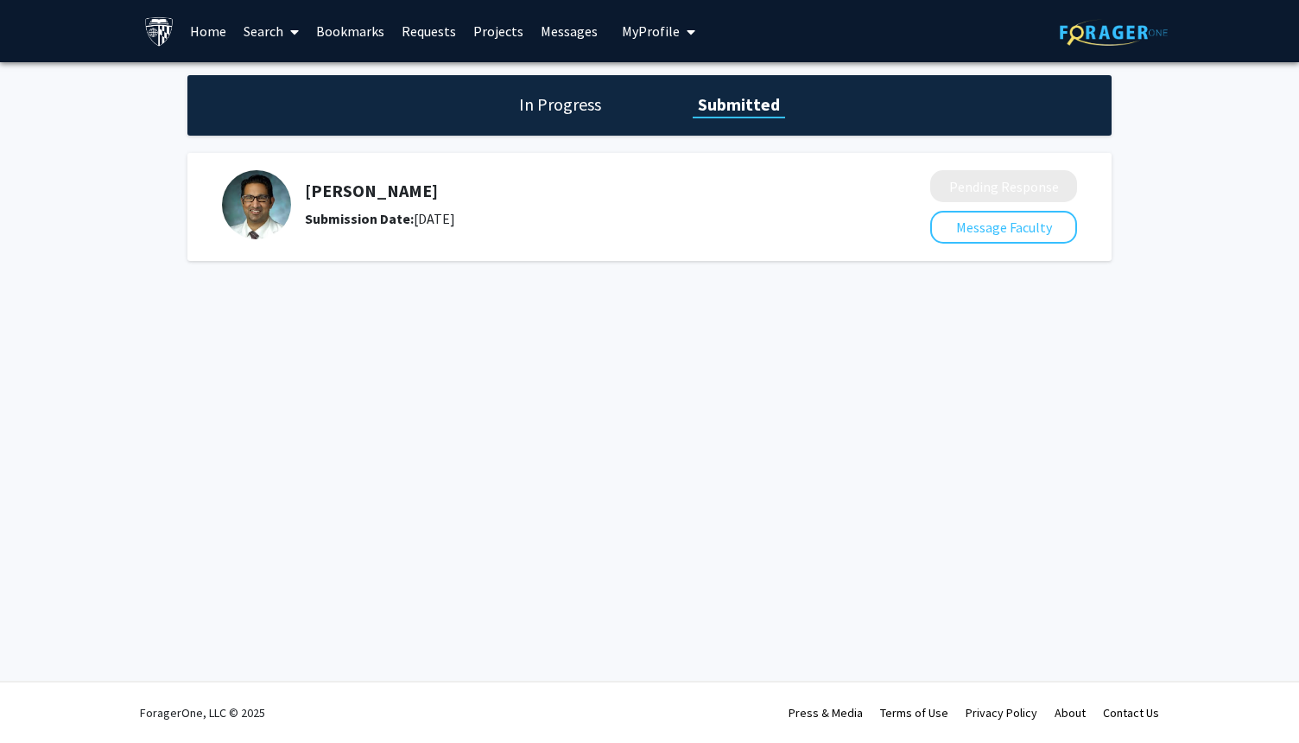
click at [722, 504] on div "Skip navigation Home Search Bookmarks Requests Projects Messages My Profile [PE…" at bounding box center [649, 371] width 1299 height 743
